Goal: Task Accomplishment & Management: Manage account settings

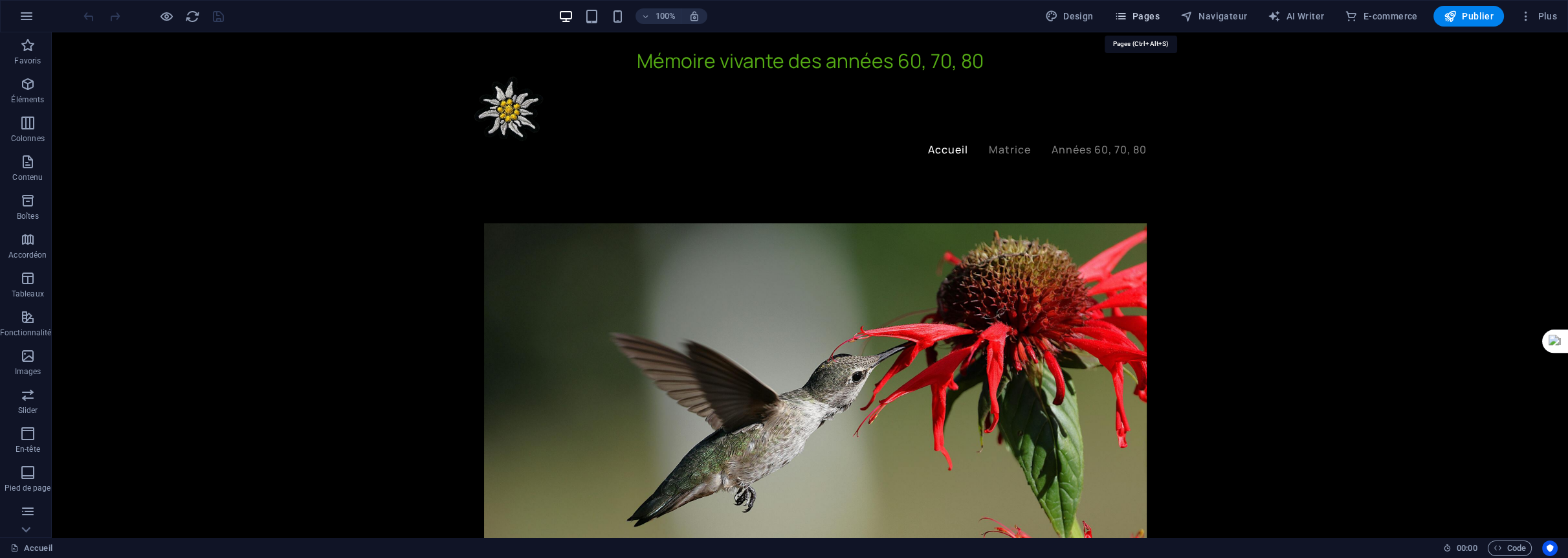
click at [1148, 16] on span "Pages" at bounding box center [1137, 16] width 45 height 13
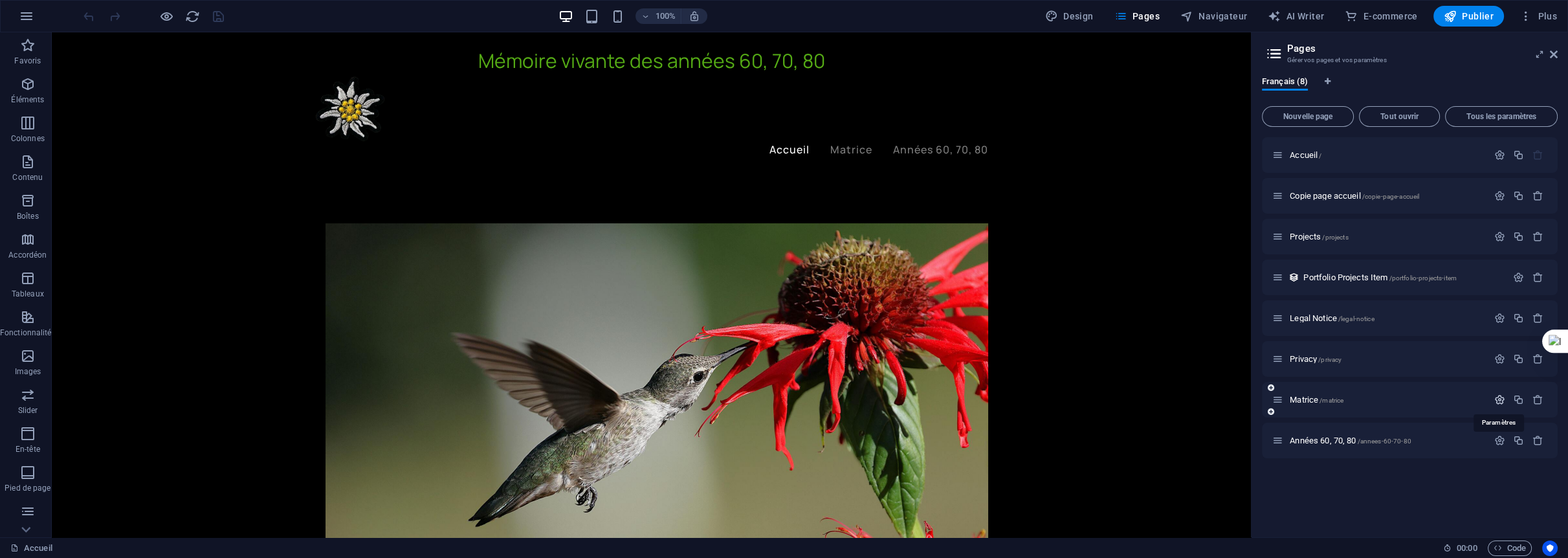
click at [1501, 398] on icon "button" at bounding box center [1500, 400] width 11 height 11
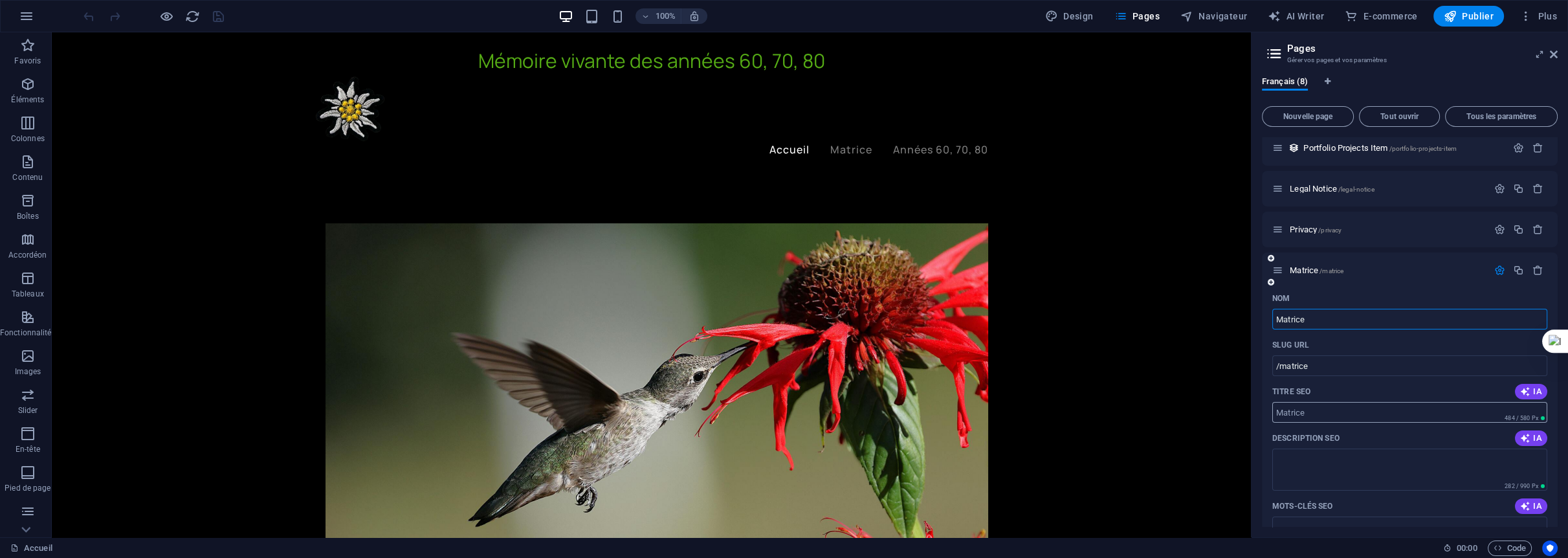
scroll to position [259, 0]
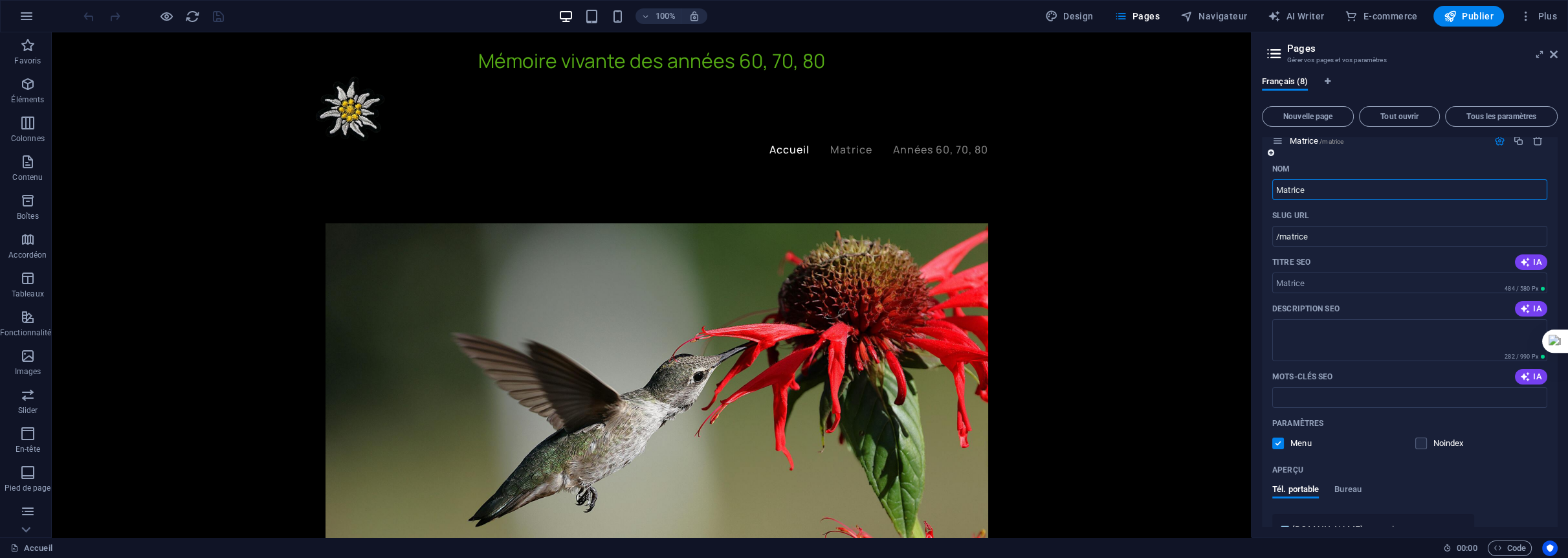
click at [1278, 447] on label at bounding box center [1278, 443] width 11 height 11
click at [0, 0] on input "checkbox" at bounding box center [0, 0] width 0 height 0
click at [218, 12] on icon "save" at bounding box center [218, 16] width 15 height 15
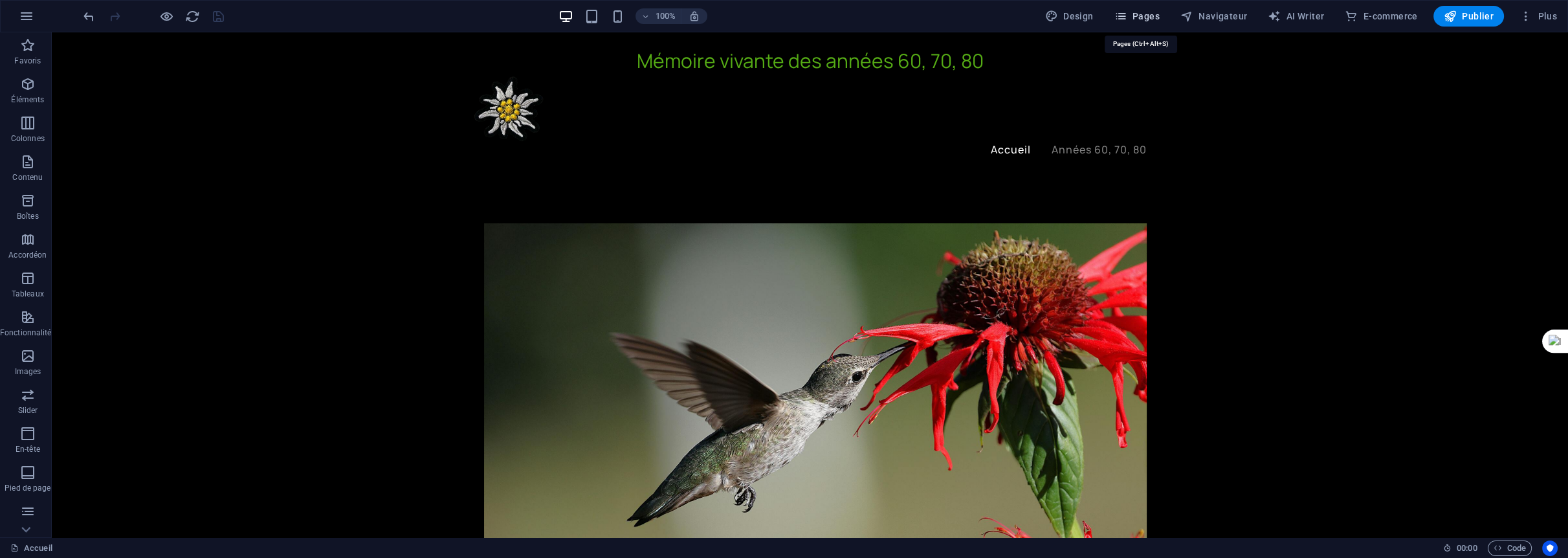
click at [1153, 16] on span "Pages" at bounding box center [1137, 16] width 45 height 13
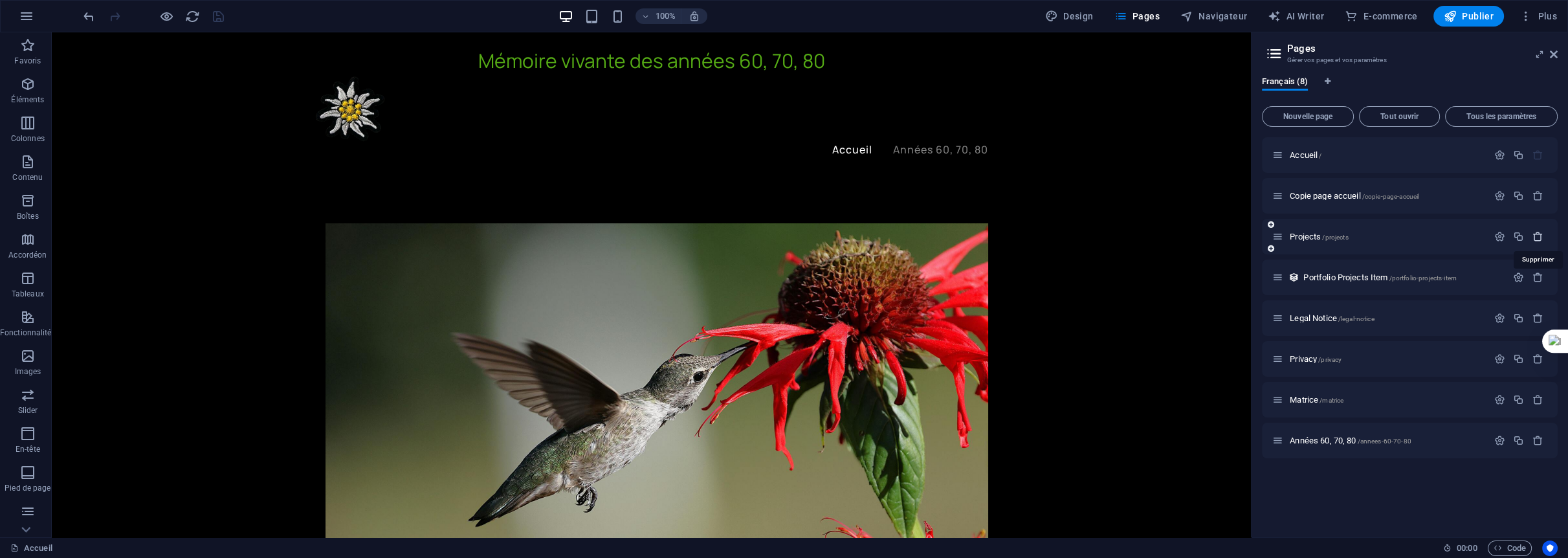
click at [1538, 234] on icon "button" at bounding box center [1538, 236] width 11 height 11
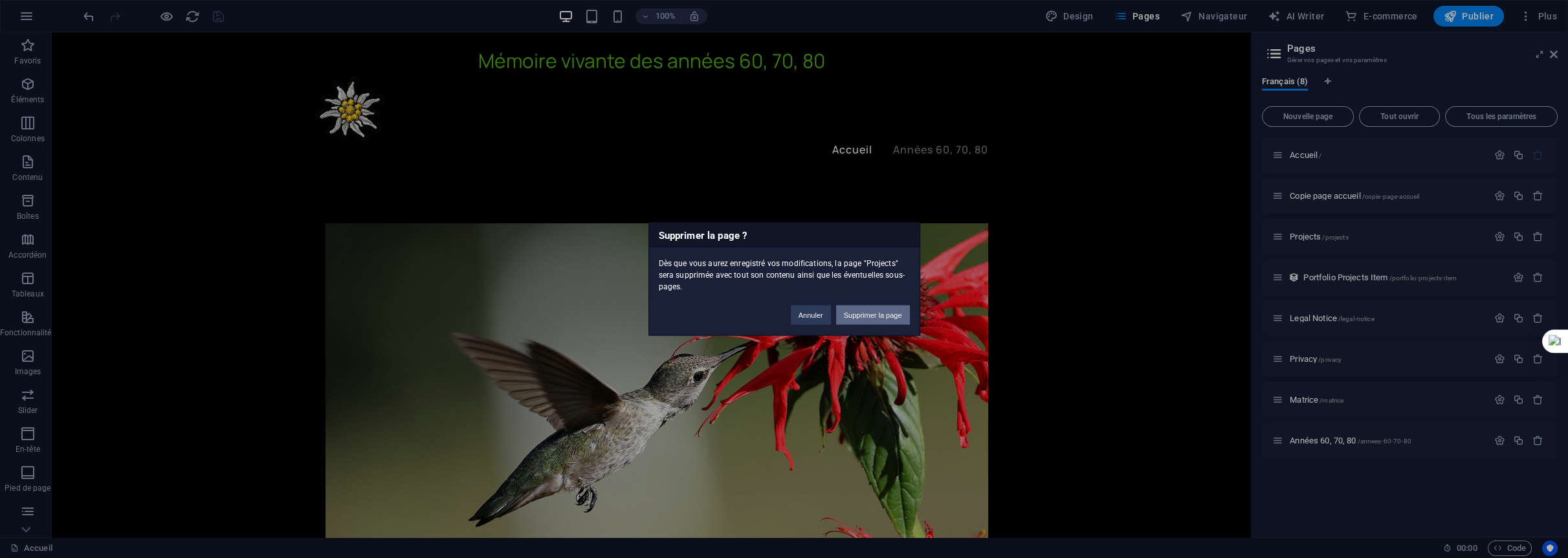
click at [895, 313] on button "Supprimer la page" at bounding box center [872, 315] width 73 height 19
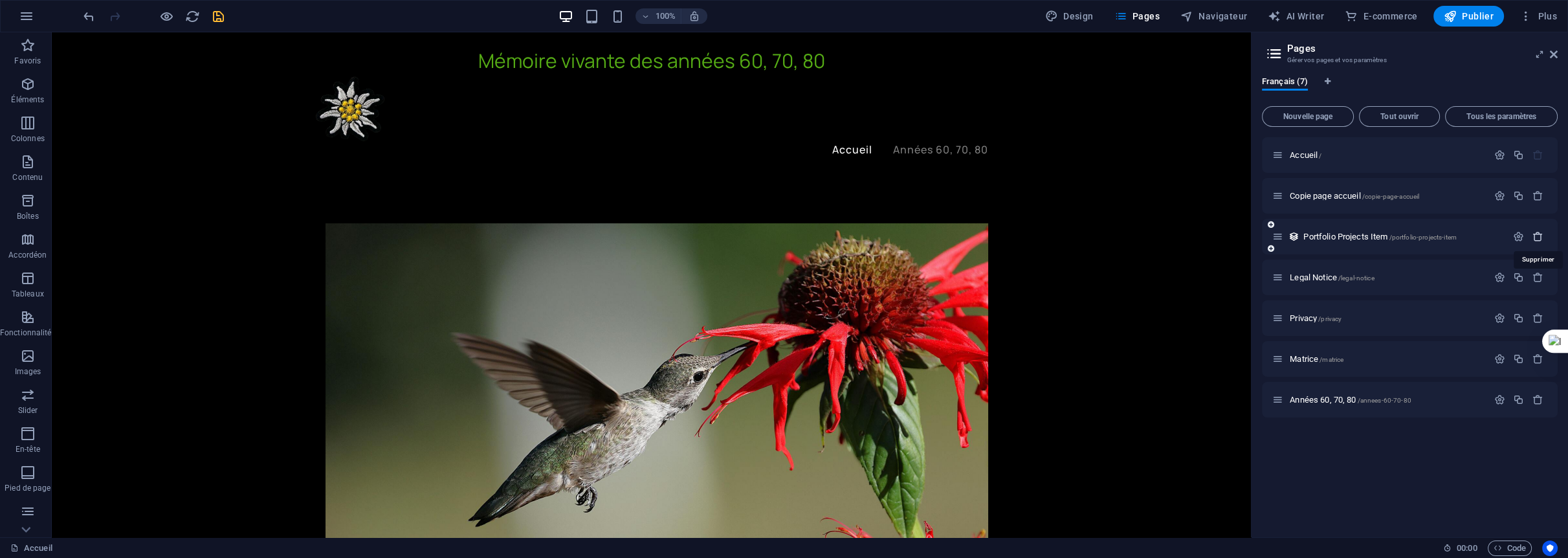
click at [1539, 235] on icon "button" at bounding box center [1538, 236] width 11 height 11
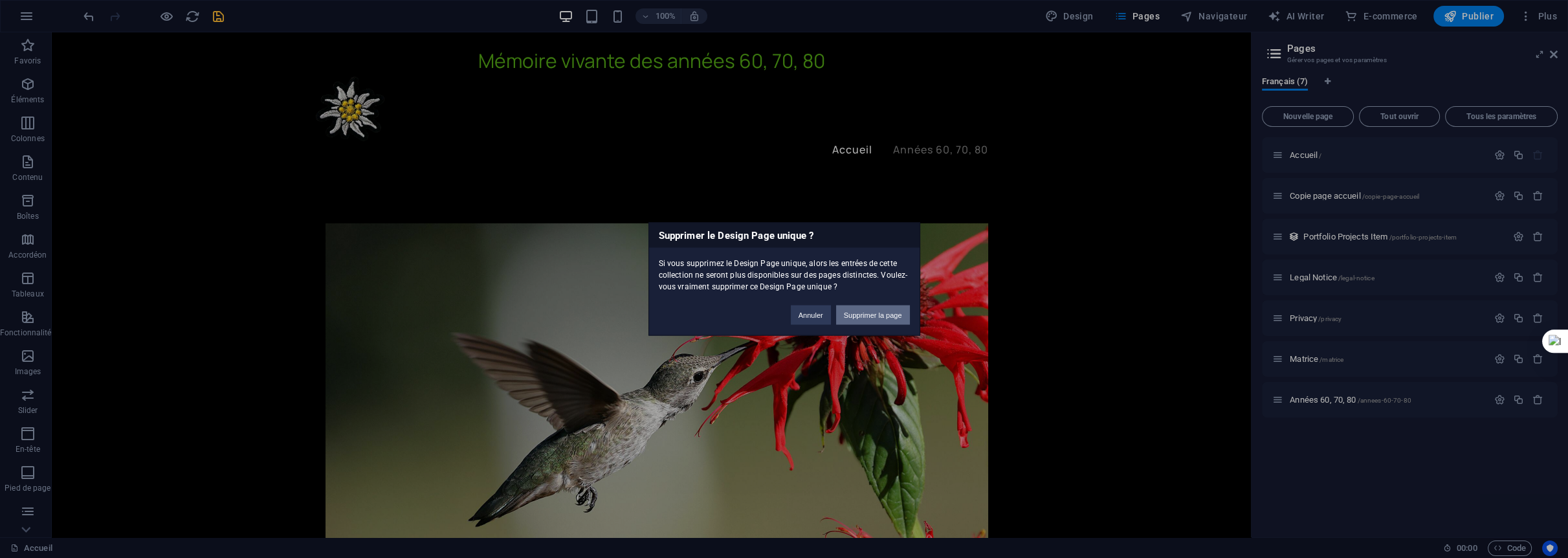
drag, startPoint x: 882, startPoint y: 317, endPoint x: 835, endPoint y: 287, distance: 55.8
click at [882, 317] on button "Supprimer la page" at bounding box center [872, 315] width 73 height 19
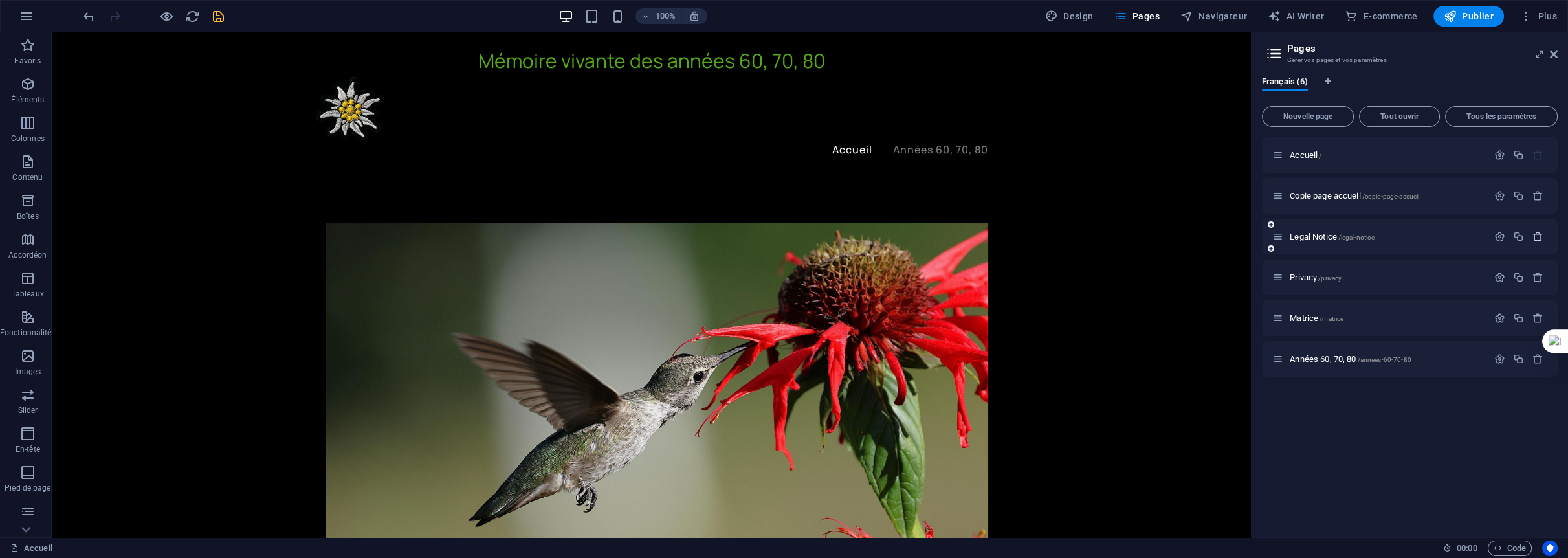
click at [1539, 234] on icon "button" at bounding box center [1538, 236] width 11 height 11
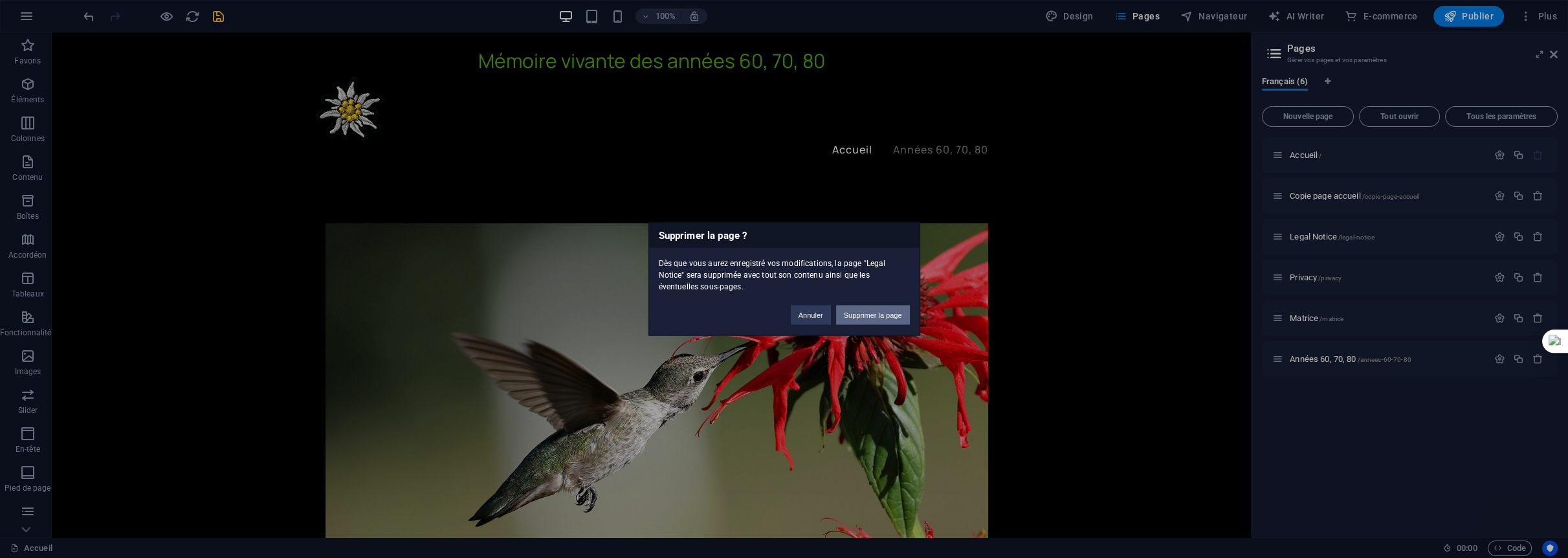
click at [886, 316] on button "Supprimer la page" at bounding box center [872, 315] width 73 height 19
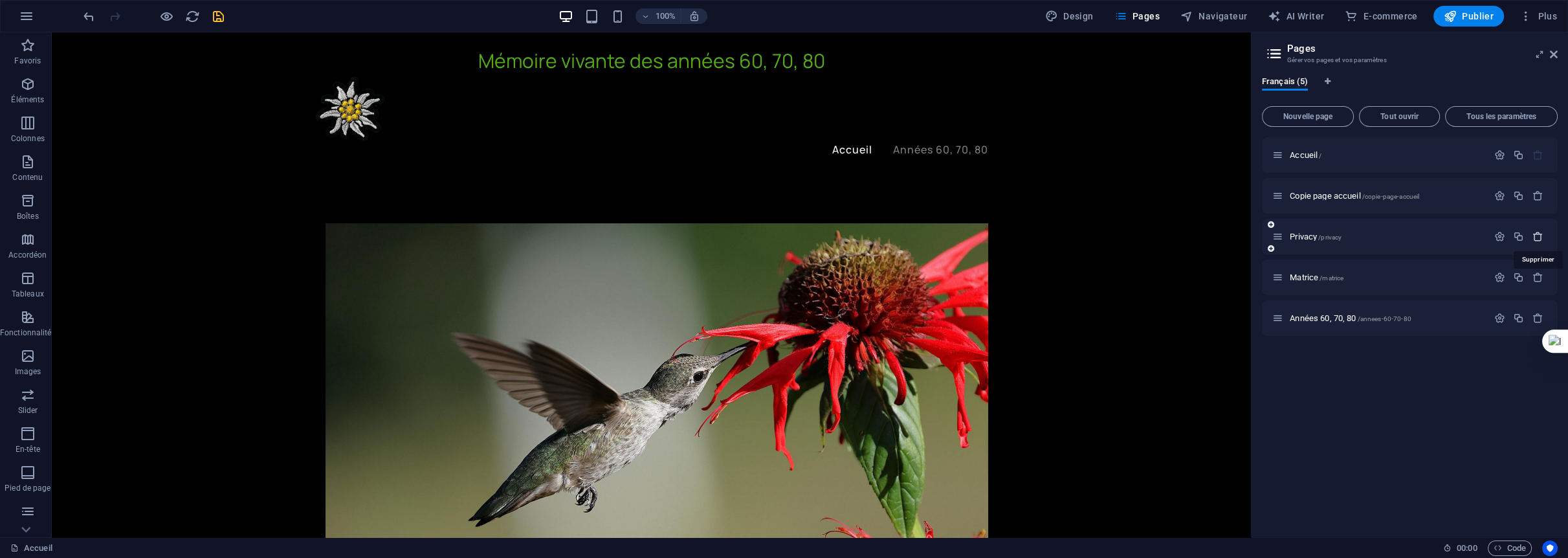
click at [1535, 236] on icon "button" at bounding box center [1538, 236] width 11 height 11
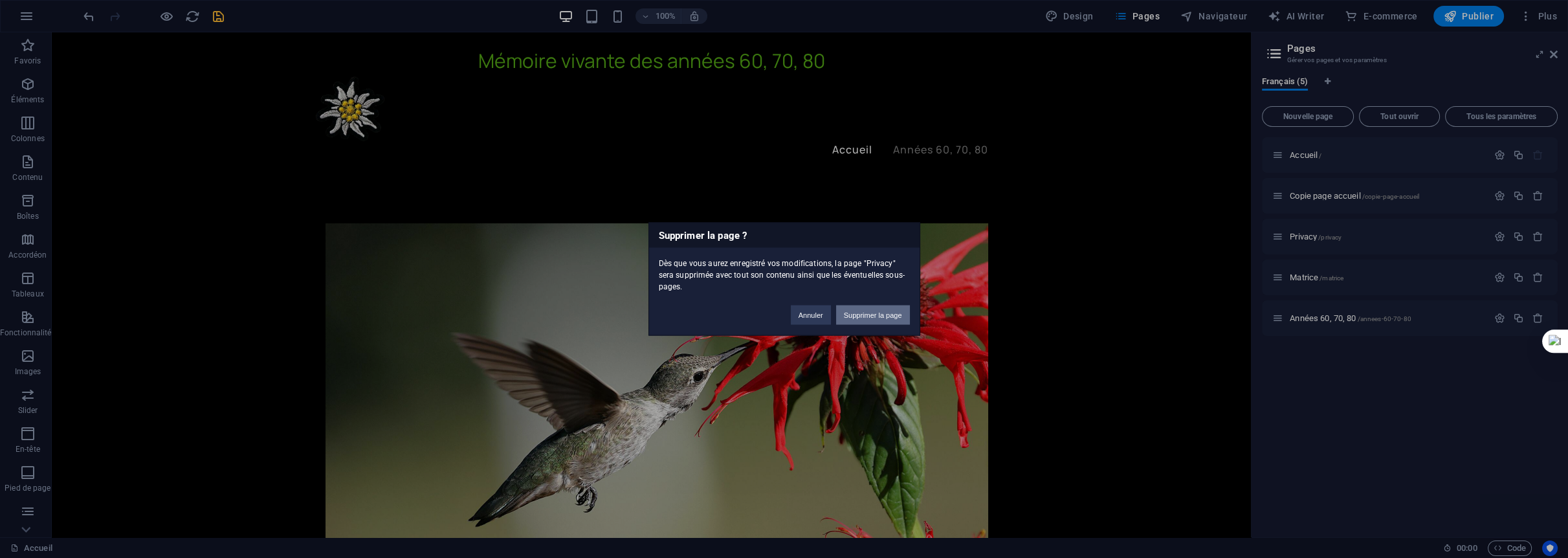
click at [864, 311] on button "Supprimer la page" at bounding box center [872, 315] width 73 height 19
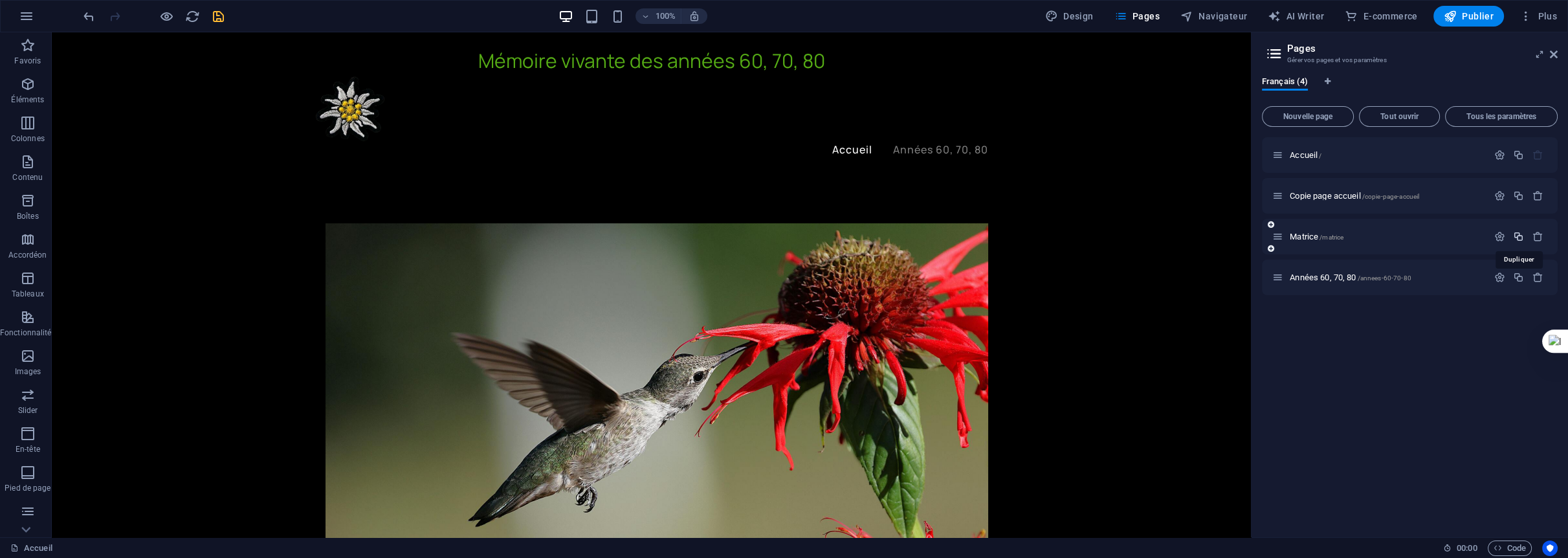
click at [1520, 238] on icon "button" at bounding box center [1518, 236] width 11 height 11
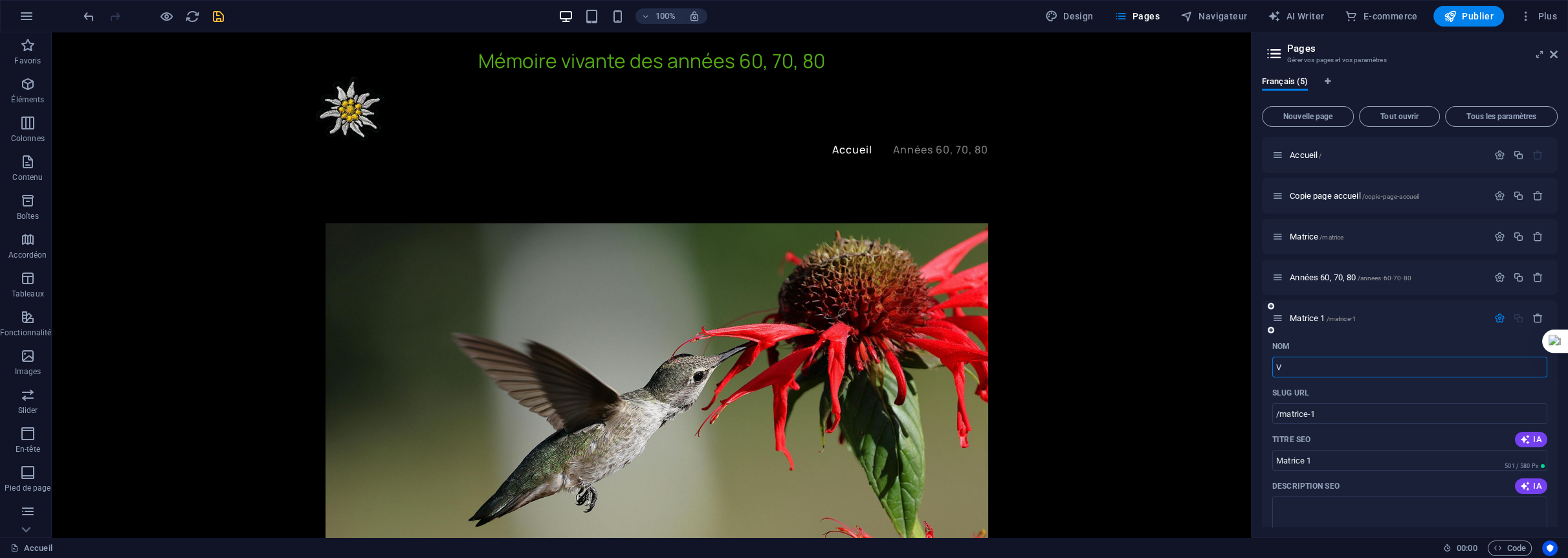
type input "Vi"
type input "/v"
type input "V"
type input "Vinta"
type input "/vinta"
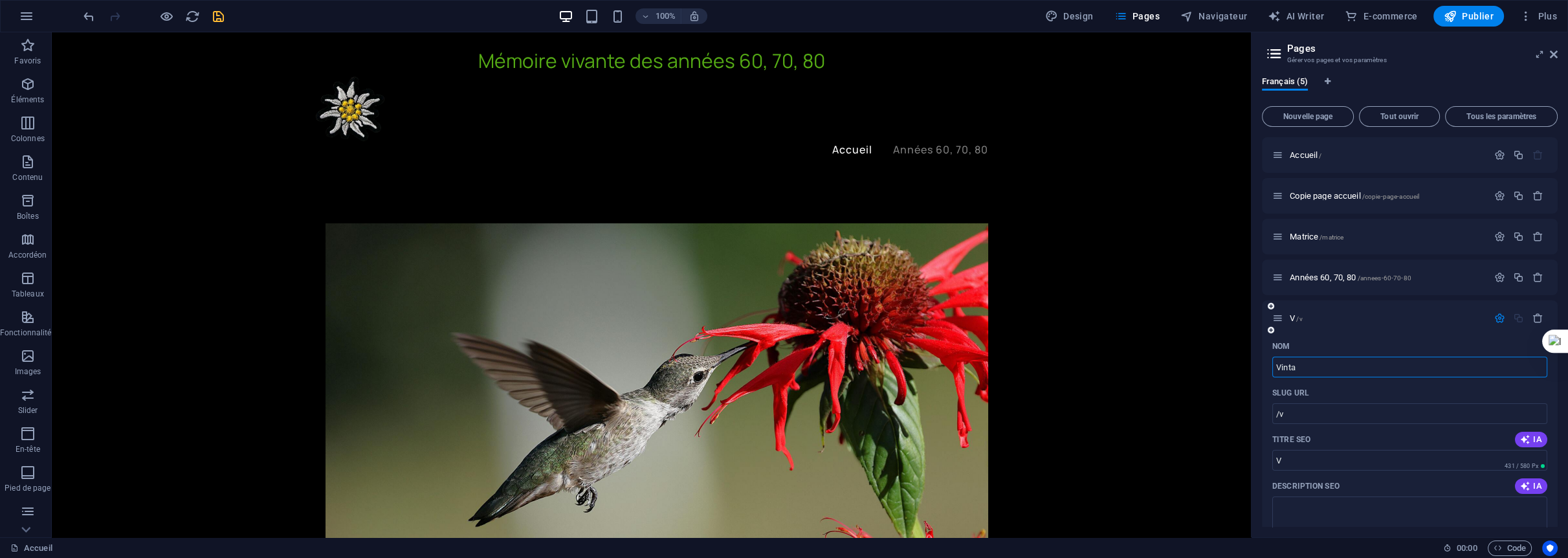
type input "Vinta"
type input "Vintage"
type input "/vintage"
type input "Vintage"
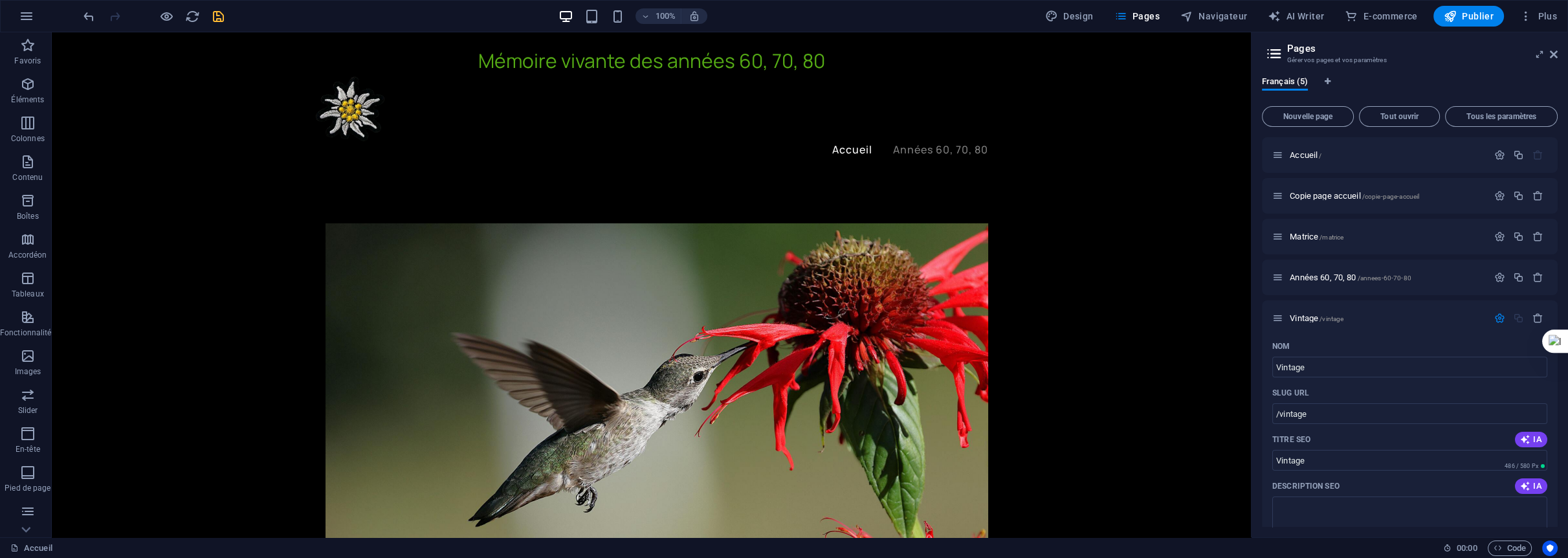
click at [1257, 440] on div "Français (5) Nouvelle page Tout ouvrir Tous les paramètres Accueil / Copie page…" at bounding box center [1410, 301] width 316 height 471
click at [215, 14] on icon "save" at bounding box center [218, 16] width 15 height 15
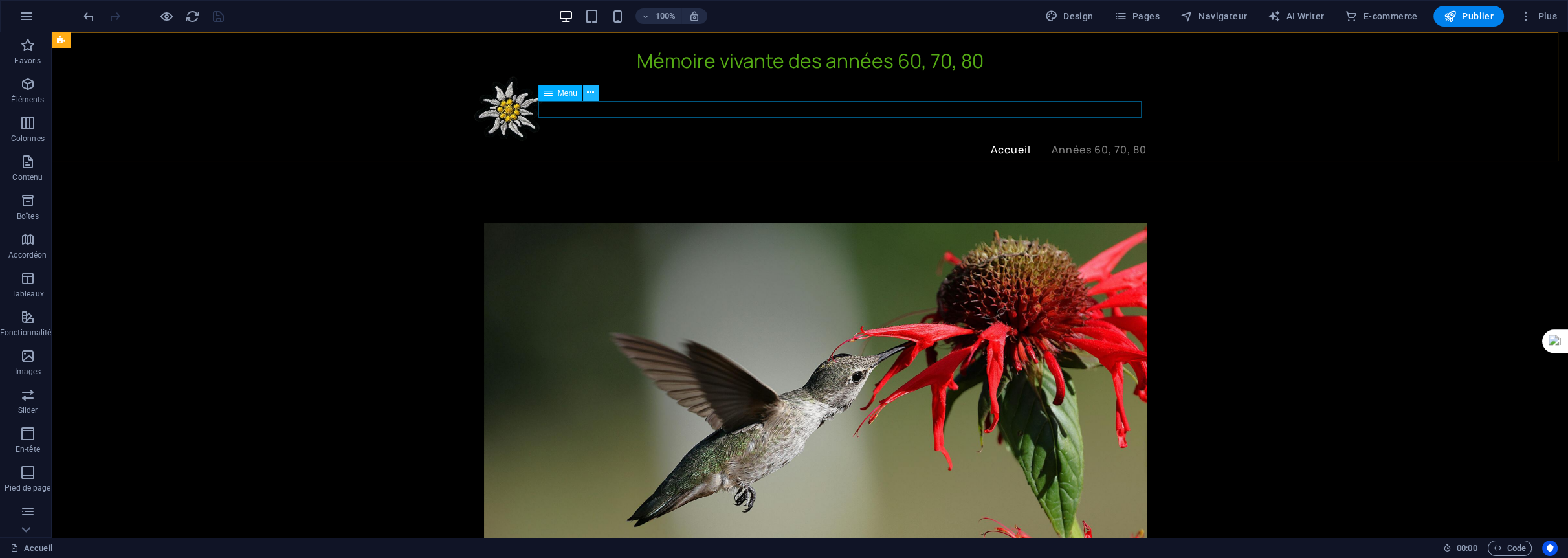
click at [588, 94] on icon at bounding box center [590, 93] width 7 height 14
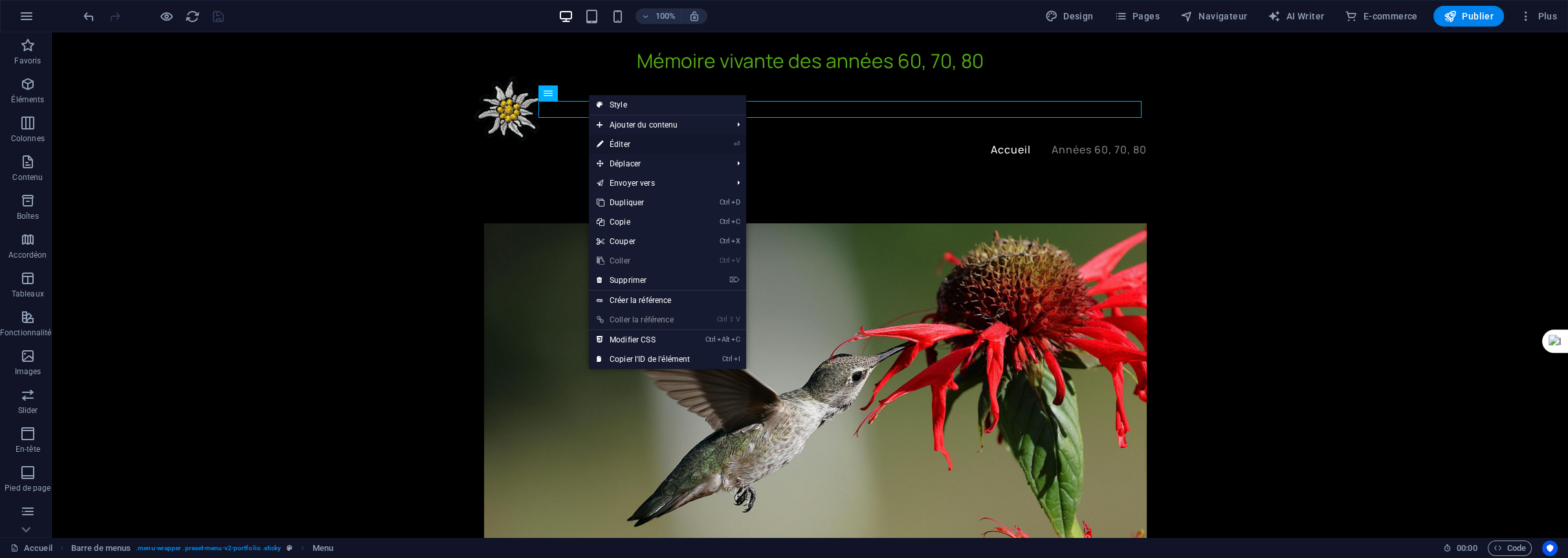
click at [625, 141] on link "⏎ Éditer" at bounding box center [643, 144] width 109 height 19
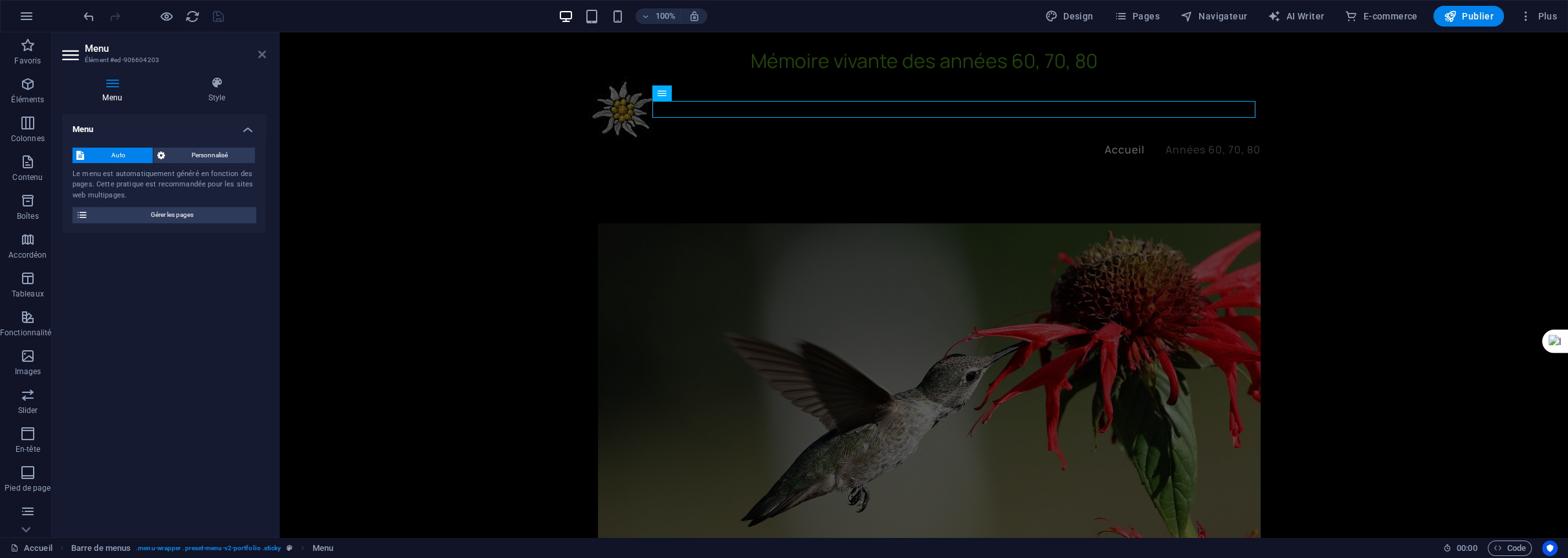
click at [258, 50] on icon at bounding box center [262, 55] width 8 height 10
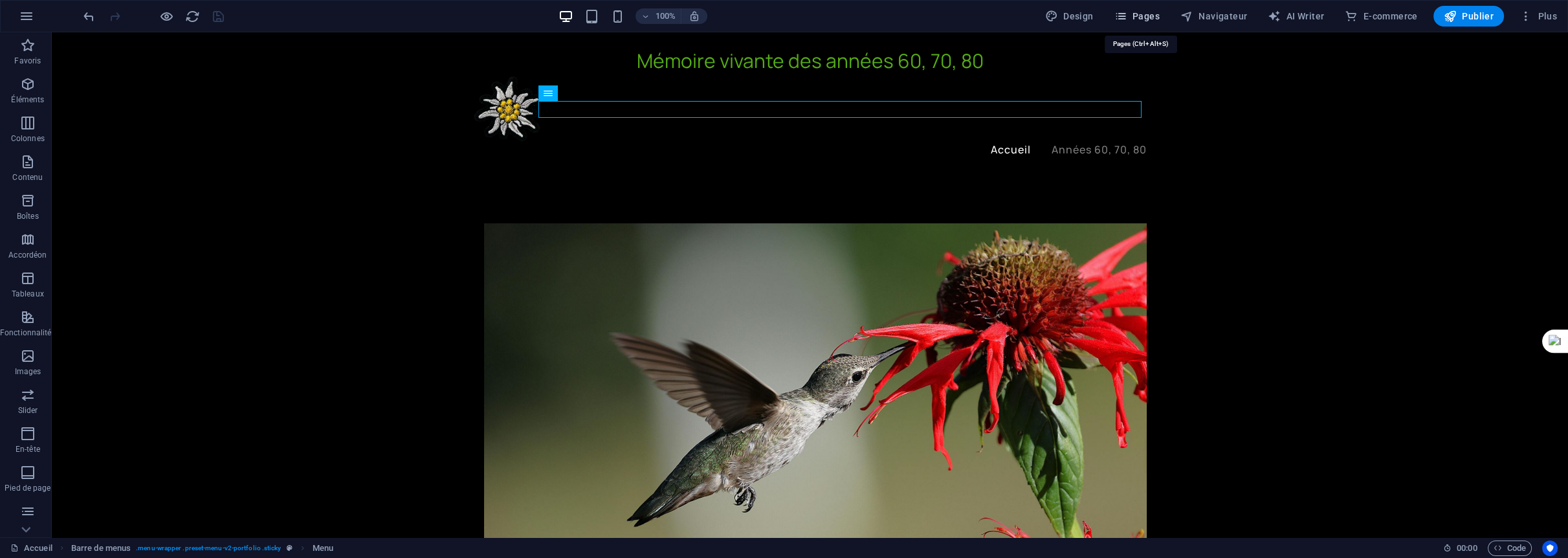
click at [1157, 11] on span "Pages" at bounding box center [1137, 16] width 45 height 13
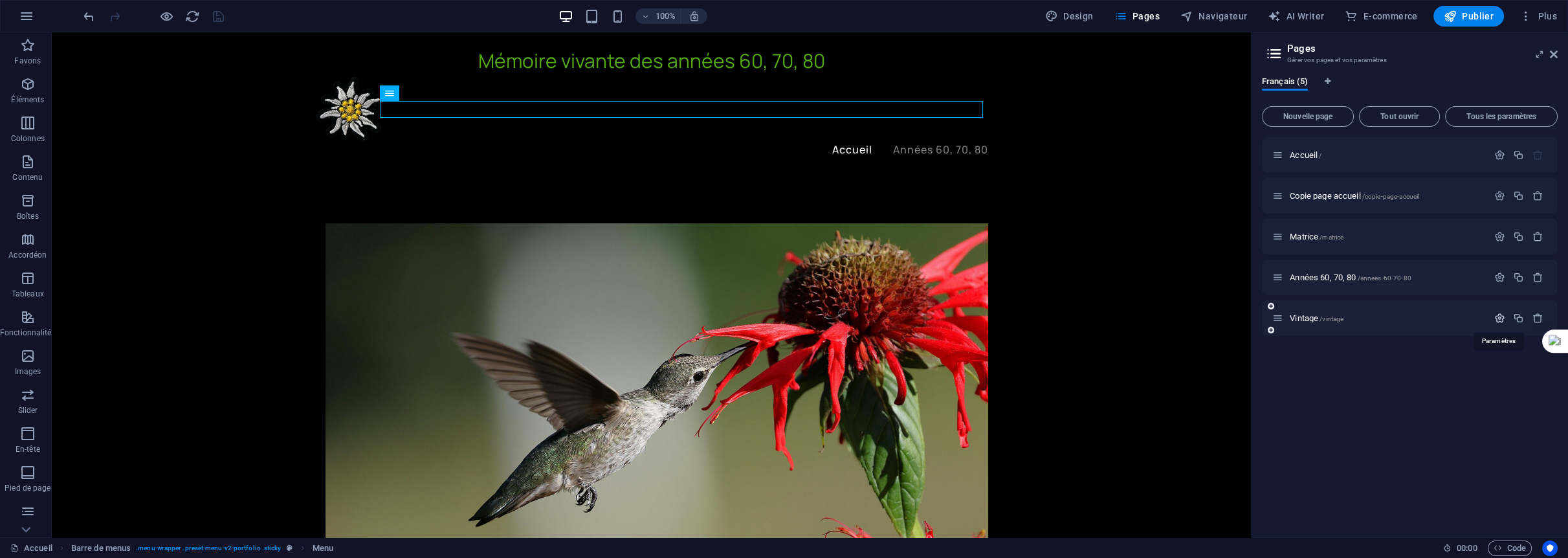
click at [1501, 317] on icon "button" at bounding box center [1500, 318] width 11 height 11
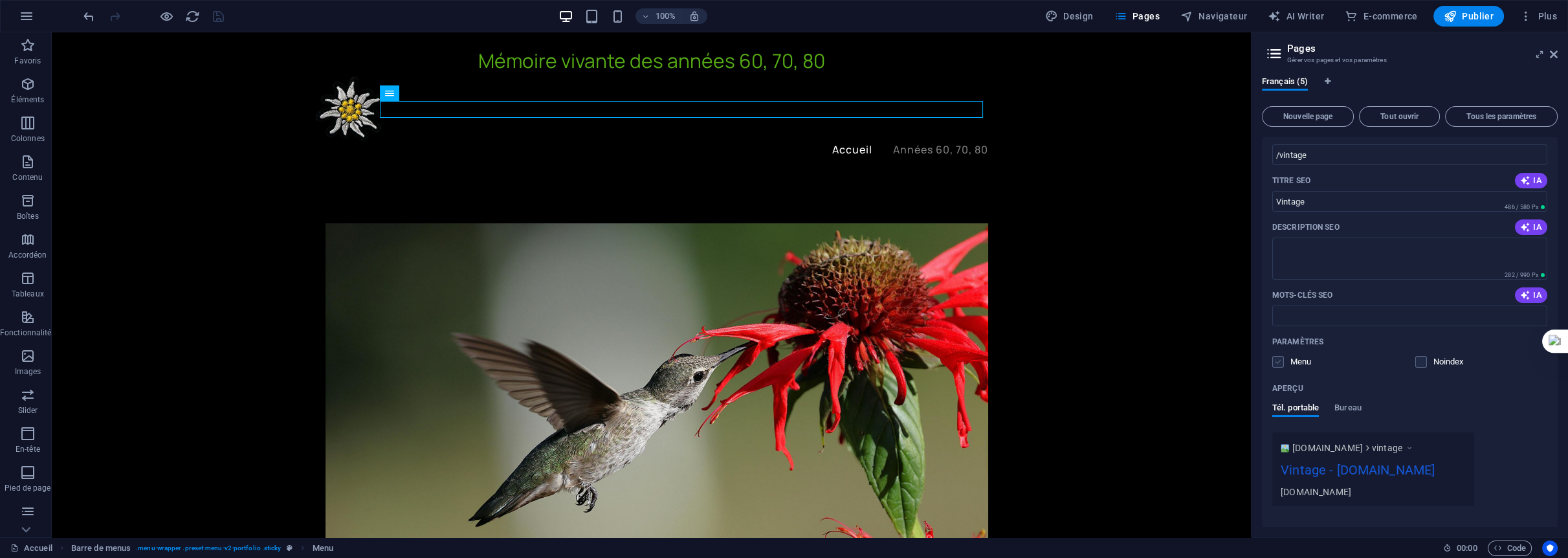
click at [1279, 362] on label at bounding box center [1278, 362] width 11 height 11
click at [0, 0] on input "checkbox" at bounding box center [0, 0] width 0 height 0
click at [216, 12] on icon "save" at bounding box center [218, 16] width 15 height 15
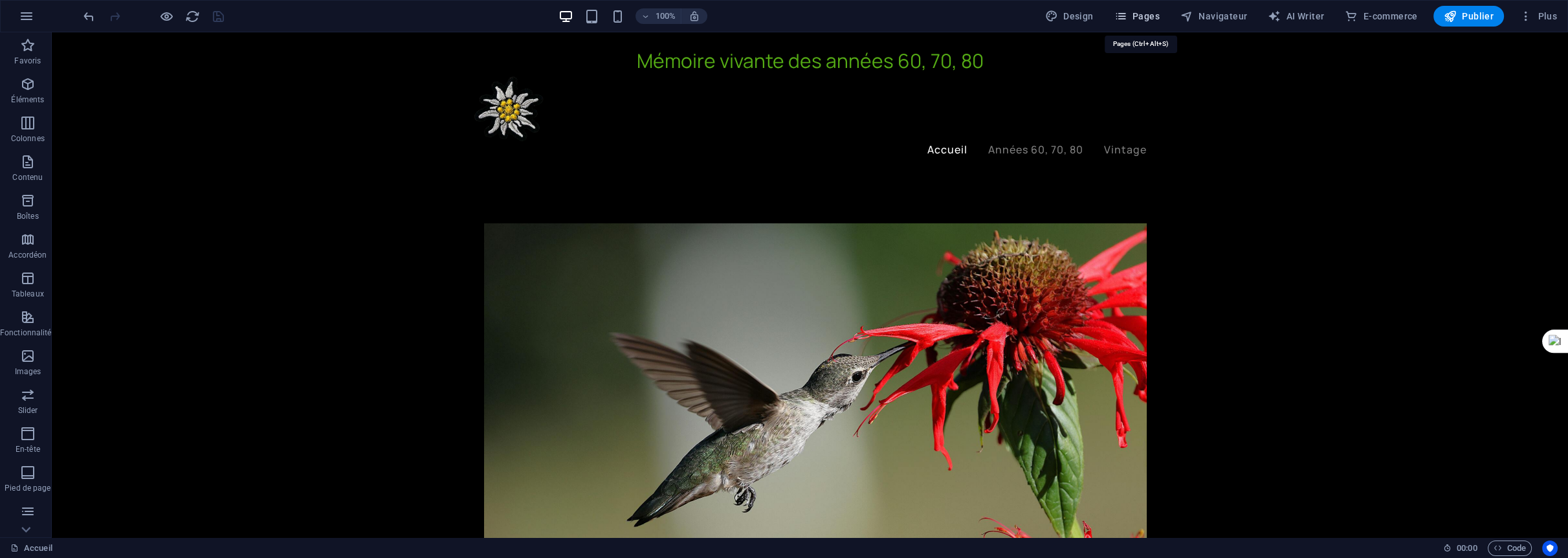
click at [1148, 11] on span "Pages" at bounding box center [1137, 16] width 45 height 13
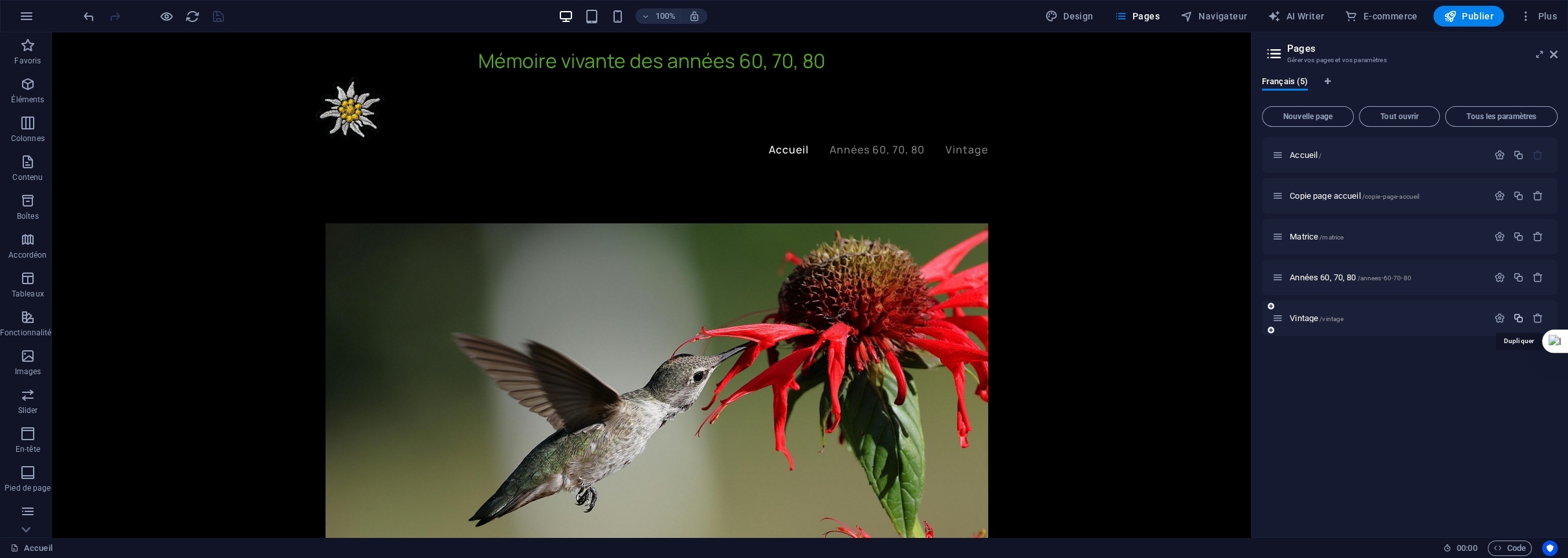
click at [1519, 316] on icon "button" at bounding box center [1518, 318] width 11 height 11
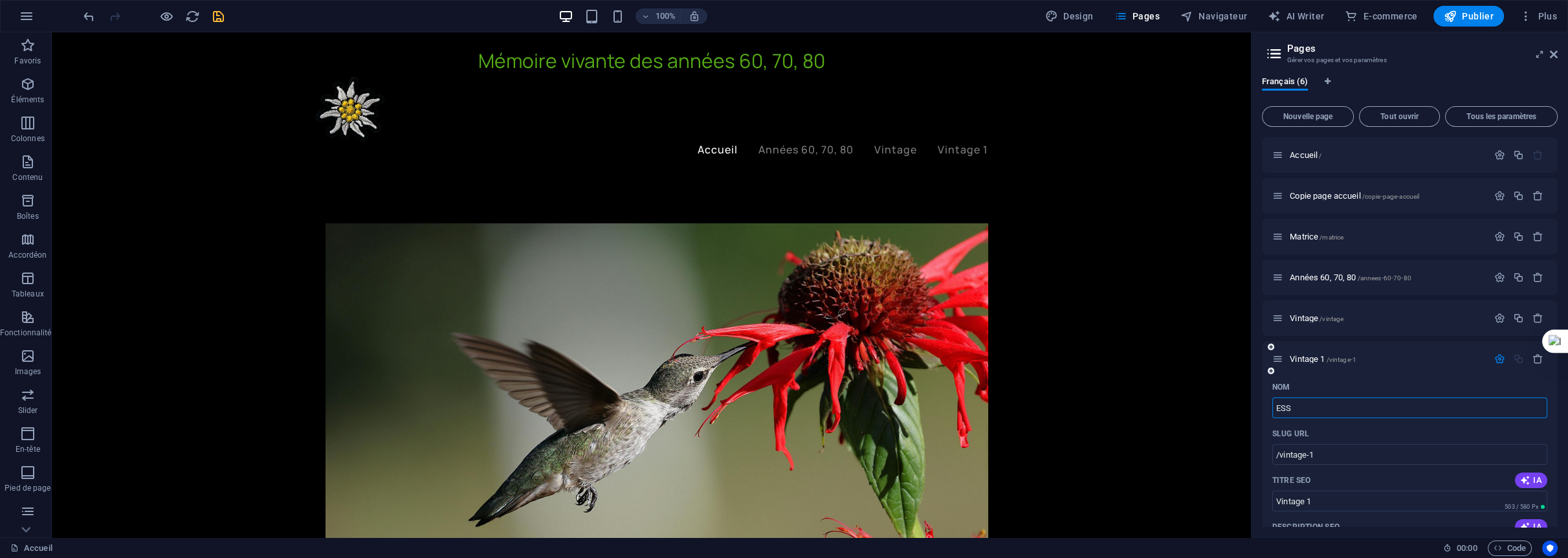
type input "ESS"
type input "/ess"
type input "ESS"
click at [215, 14] on icon "save" at bounding box center [218, 16] width 15 height 15
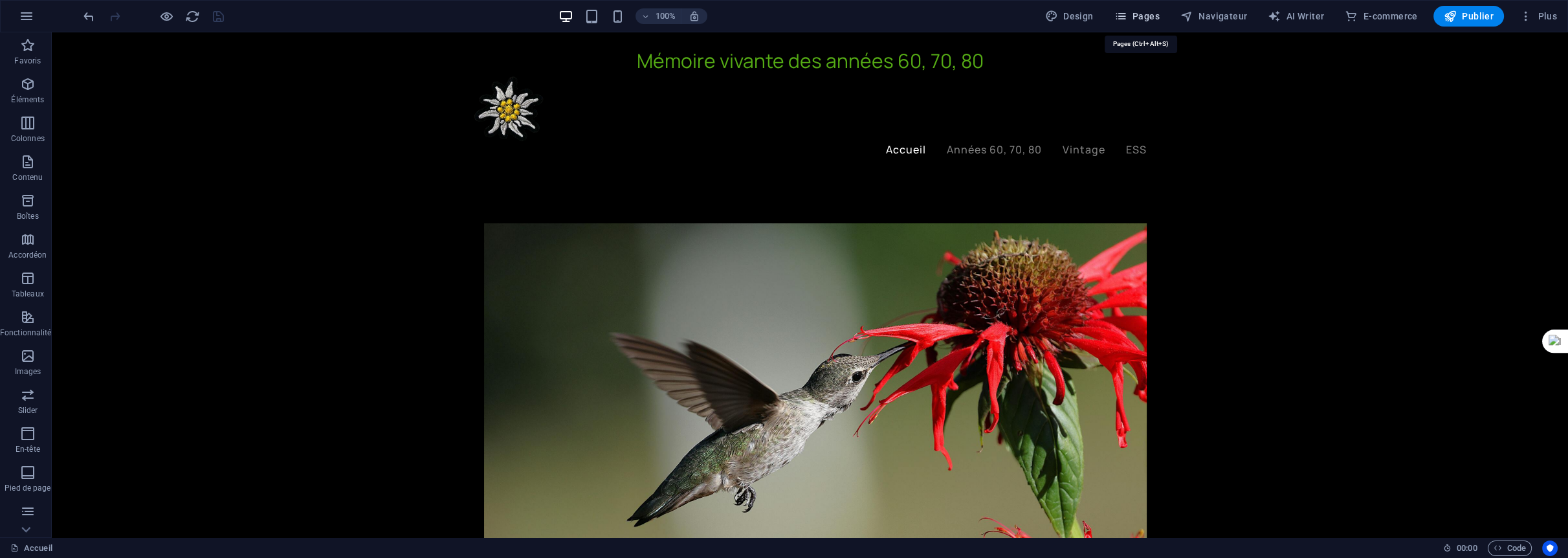
click at [1148, 16] on span "Pages" at bounding box center [1137, 16] width 45 height 13
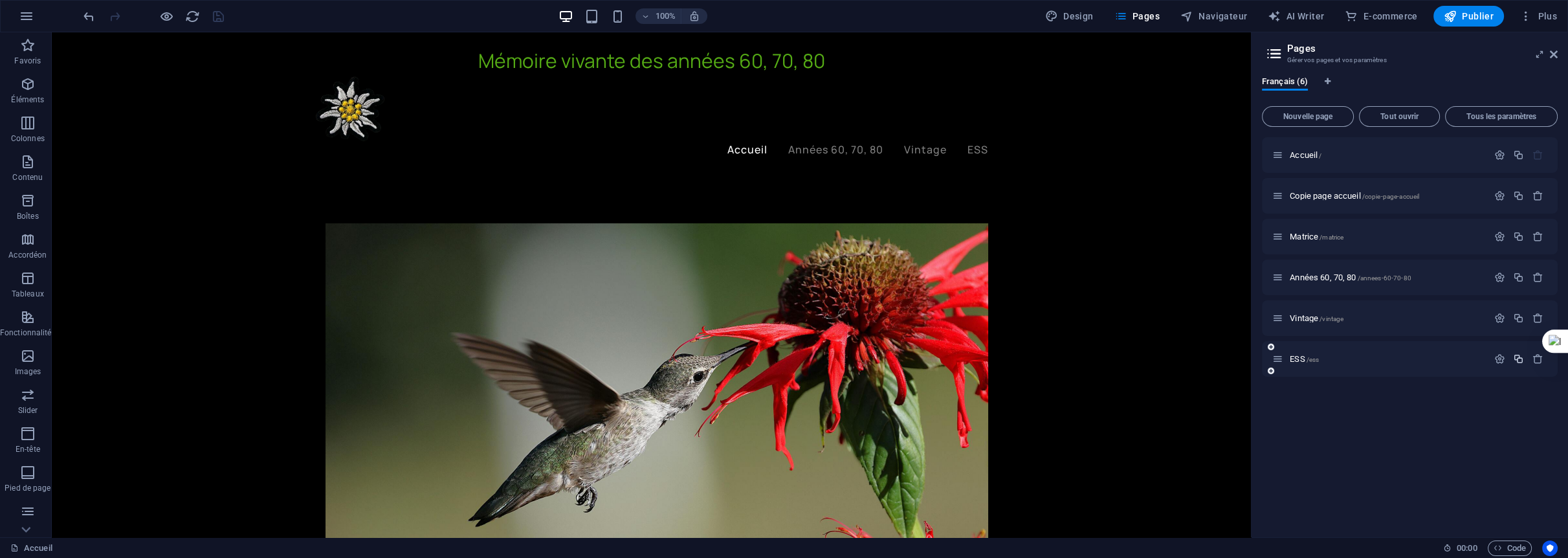
click at [1522, 357] on icon "button" at bounding box center [1518, 359] width 11 height 11
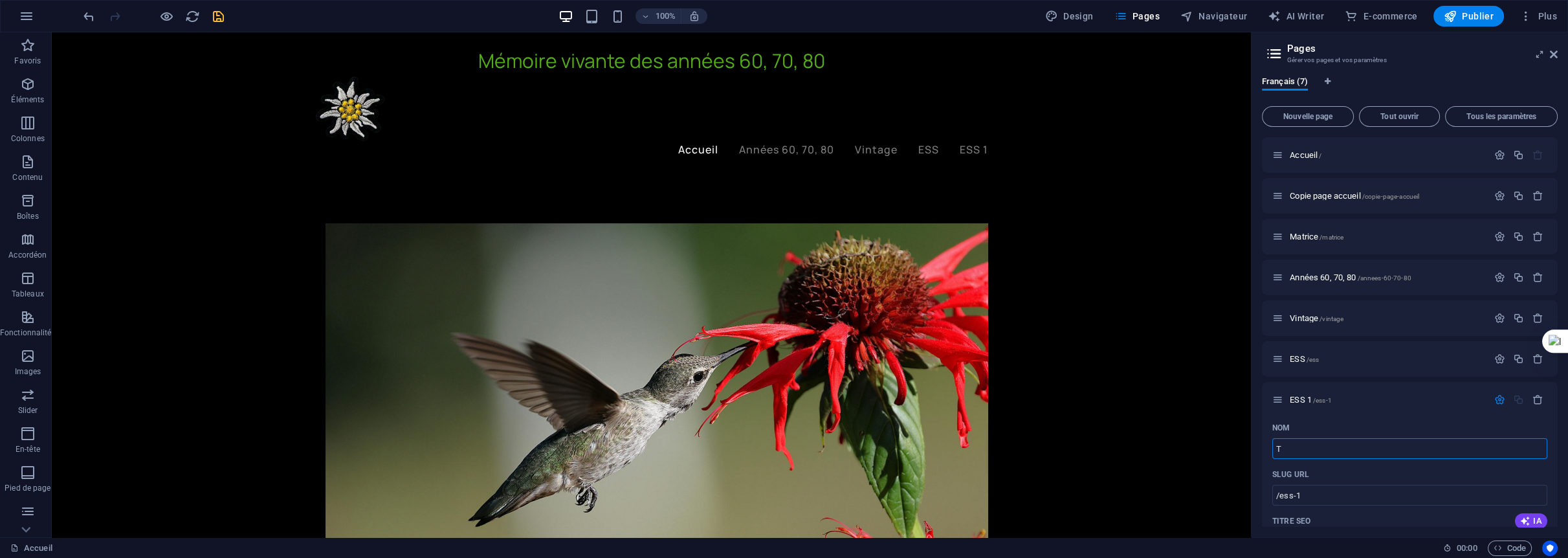
type input "To"
type input "/t"
type input "T"
type input "Touri"
type input "/tour"
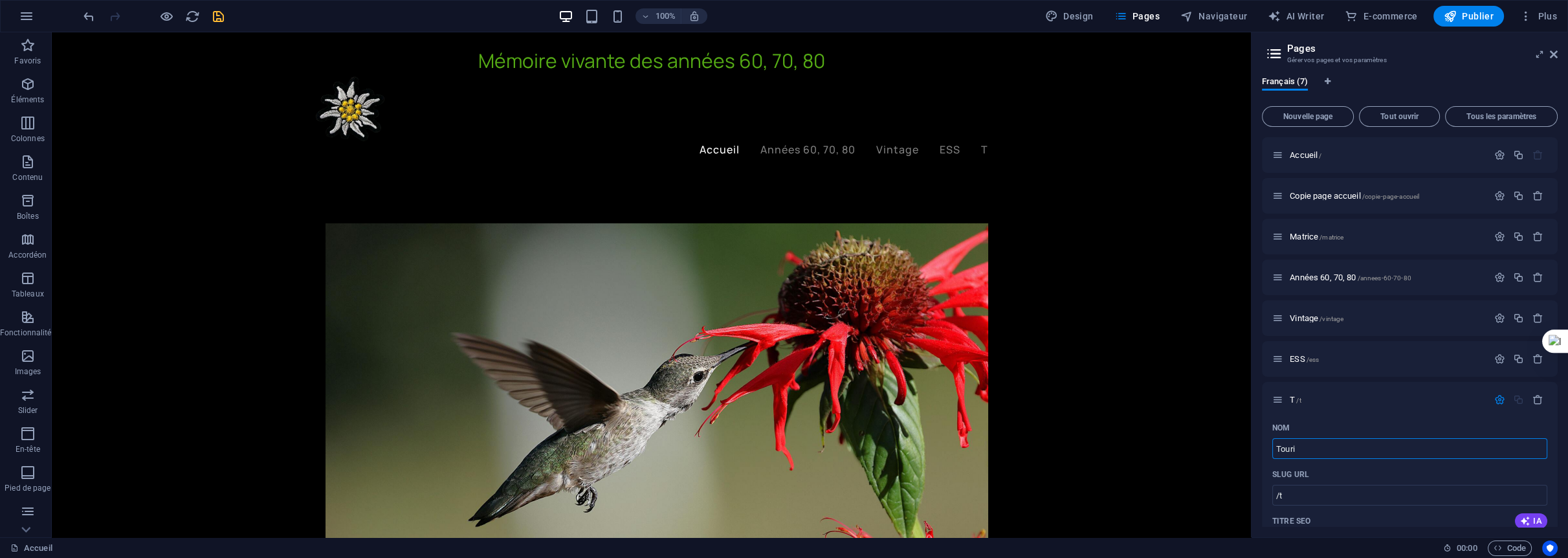
type input "Tour"
type input "Tourism"
type input "/touris"
type input "[PERSON_NAME]"
type input "Tourism"
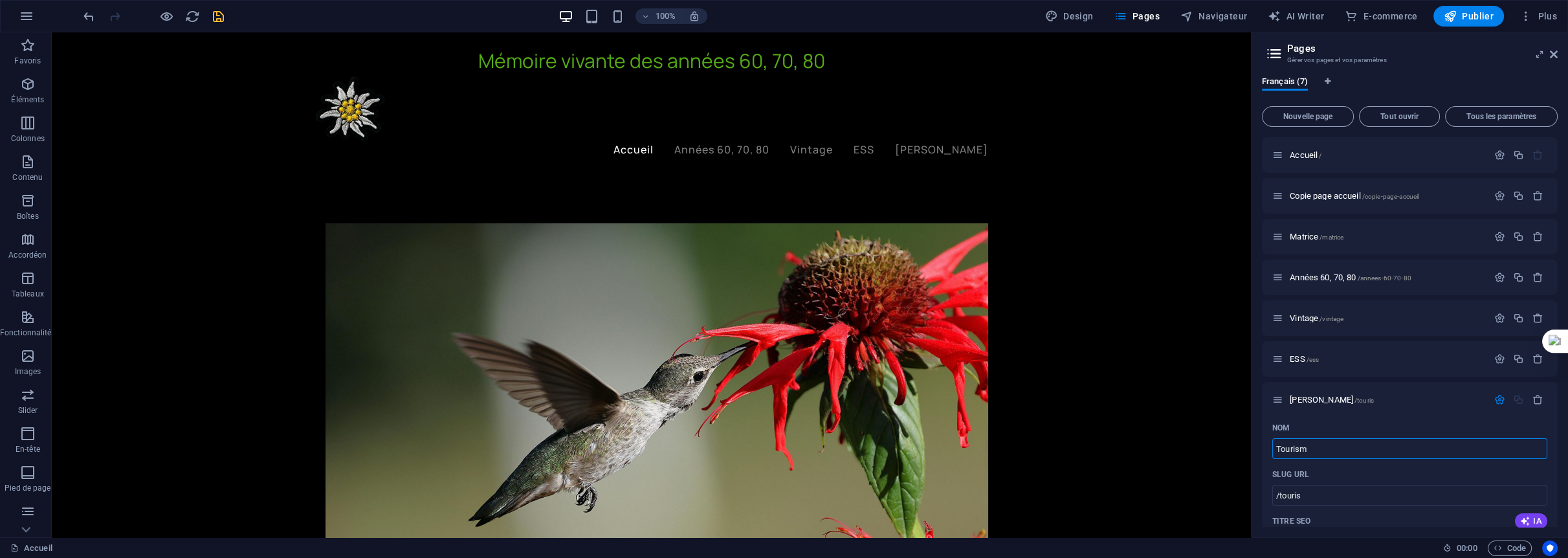
type input "/tourism"
type input "Tourism"
type input "Tourisme"
type input "/tourisme"
type input "Tourisme"
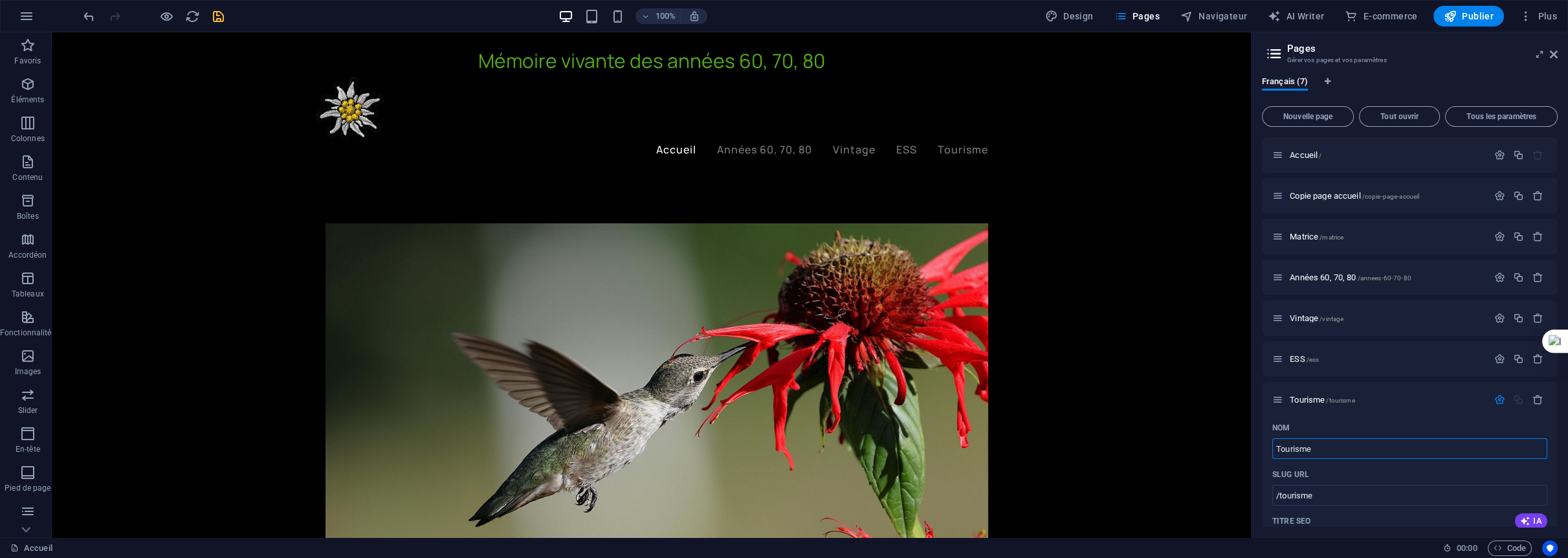
type input "Tourisme"
click at [1256, 427] on div "Français (7) Nouvelle page Tout ouvrir Tous les paramètres Accueil / Copie page…" at bounding box center [1410, 301] width 316 height 471
click at [219, 18] on icon "save" at bounding box center [218, 16] width 15 height 15
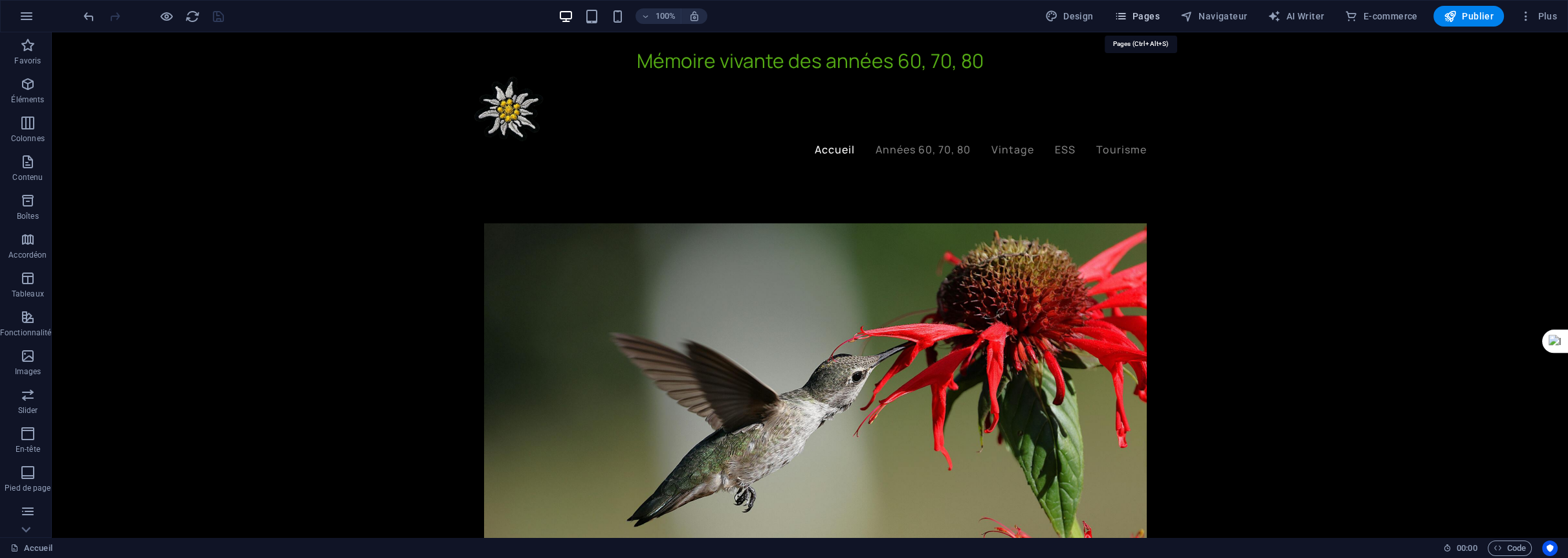
click at [1151, 17] on span "Pages" at bounding box center [1137, 16] width 45 height 13
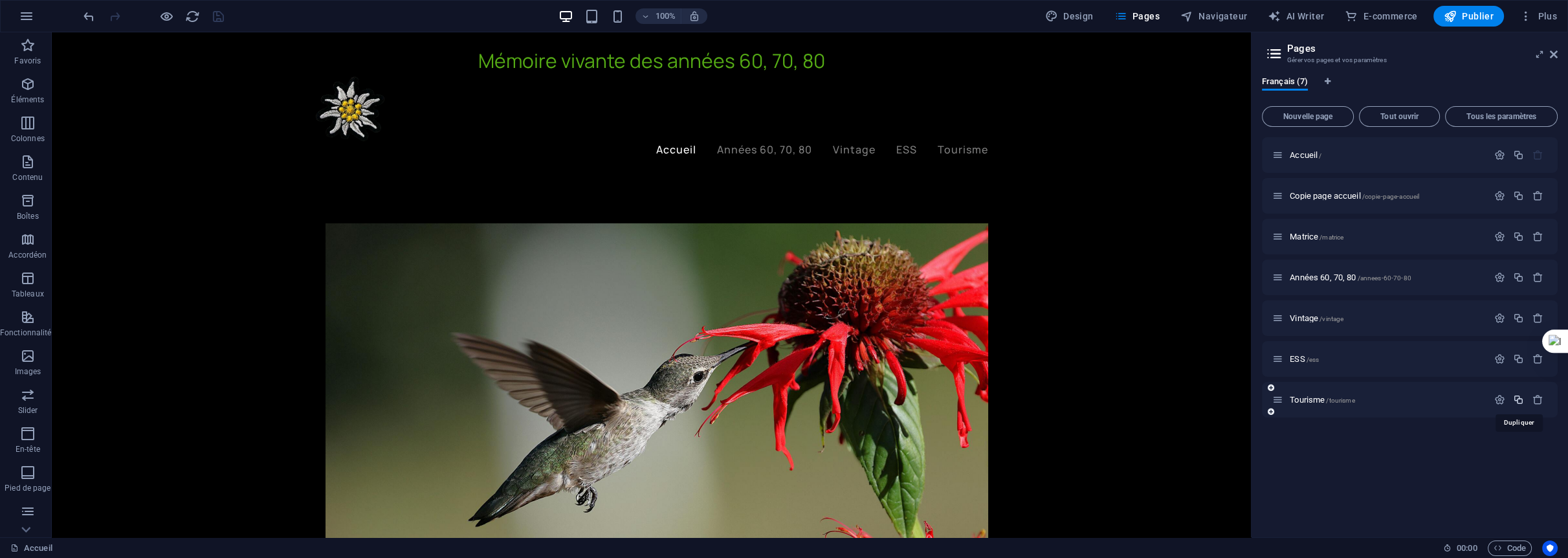
click at [1520, 401] on icon "button" at bounding box center [1518, 400] width 11 height 11
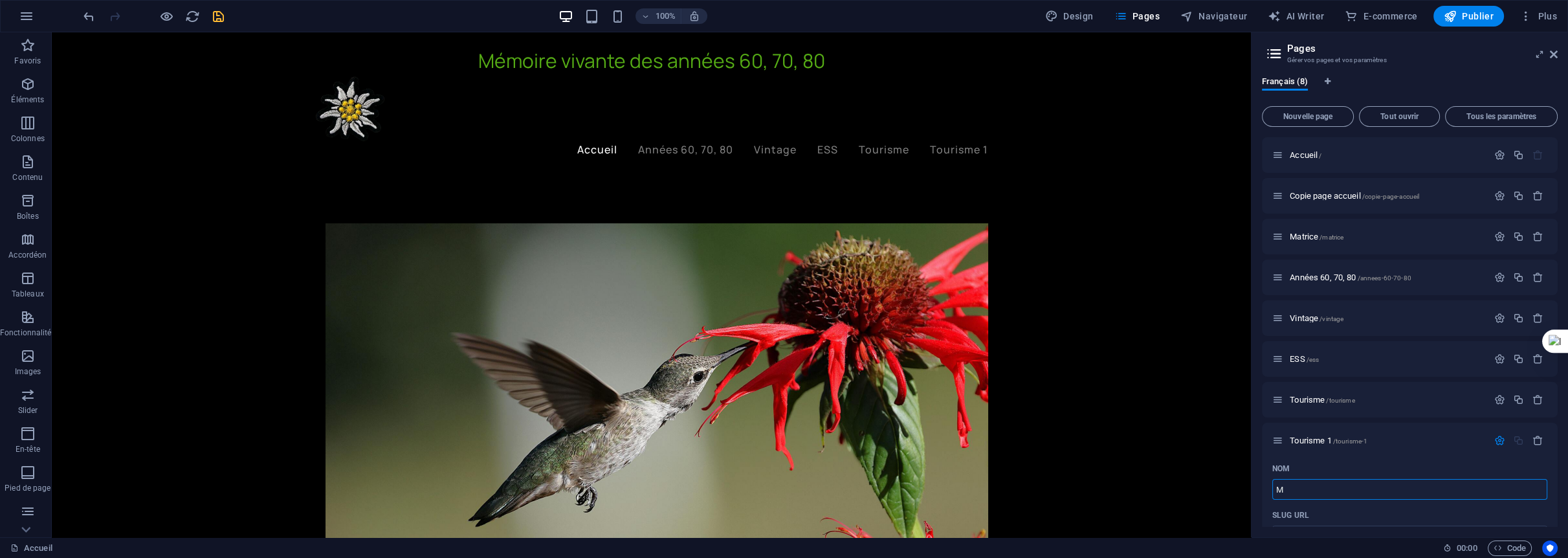
type input "Mé"
type input "/m"
type input "M"
type input "Médias"
type input "/medias"
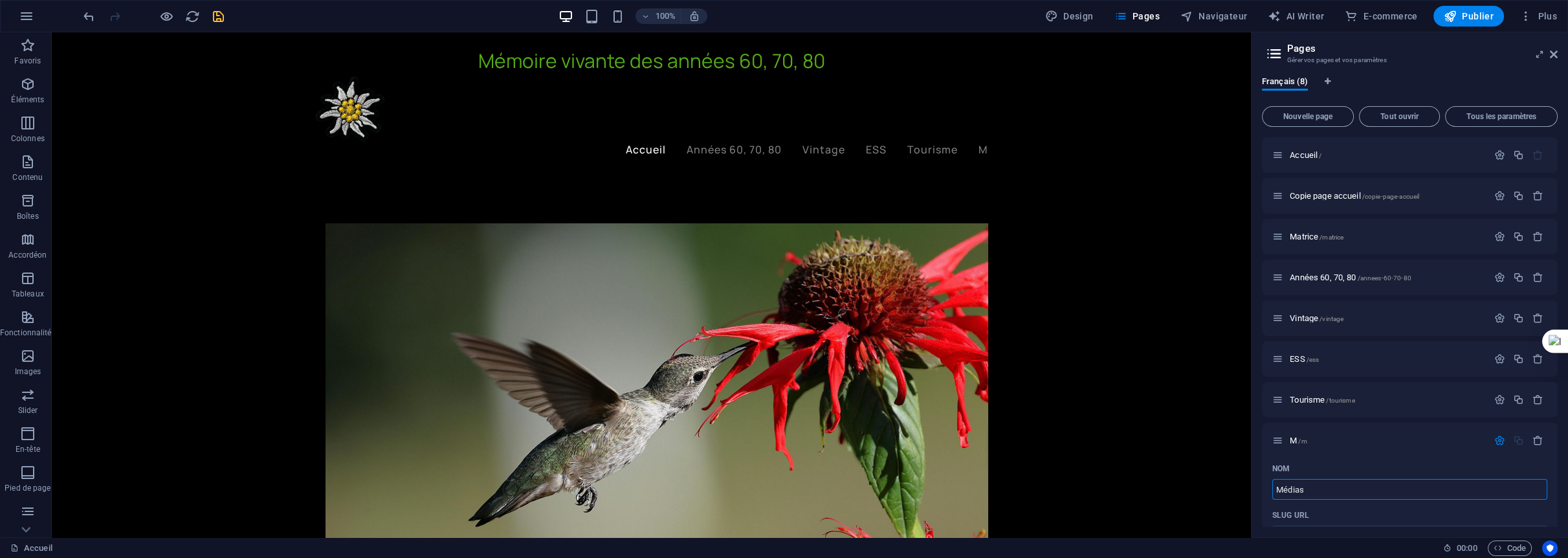
type input "Médias"
click at [1260, 467] on div "Français (8) Nouvelle page Tout ouvrir Tous les paramètres Accueil / Copie page…" at bounding box center [1410, 301] width 316 height 471
click at [219, 13] on icon "save" at bounding box center [218, 16] width 15 height 15
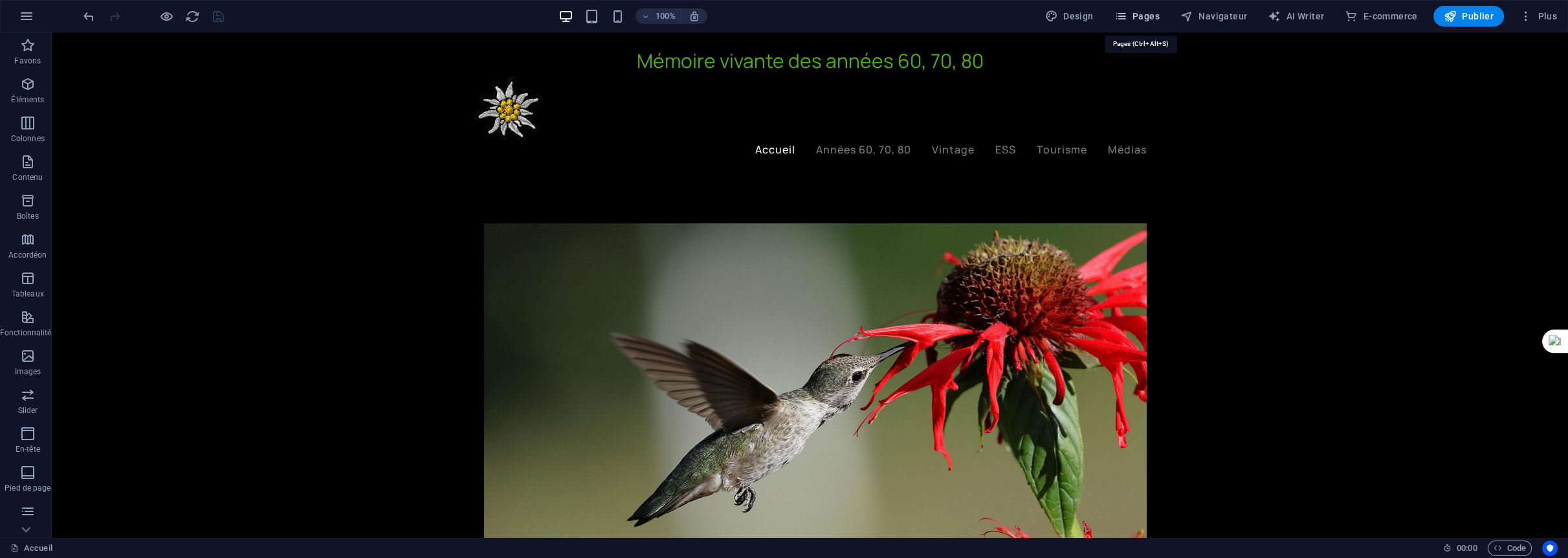
click at [1156, 15] on span "Pages" at bounding box center [1137, 16] width 45 height 13
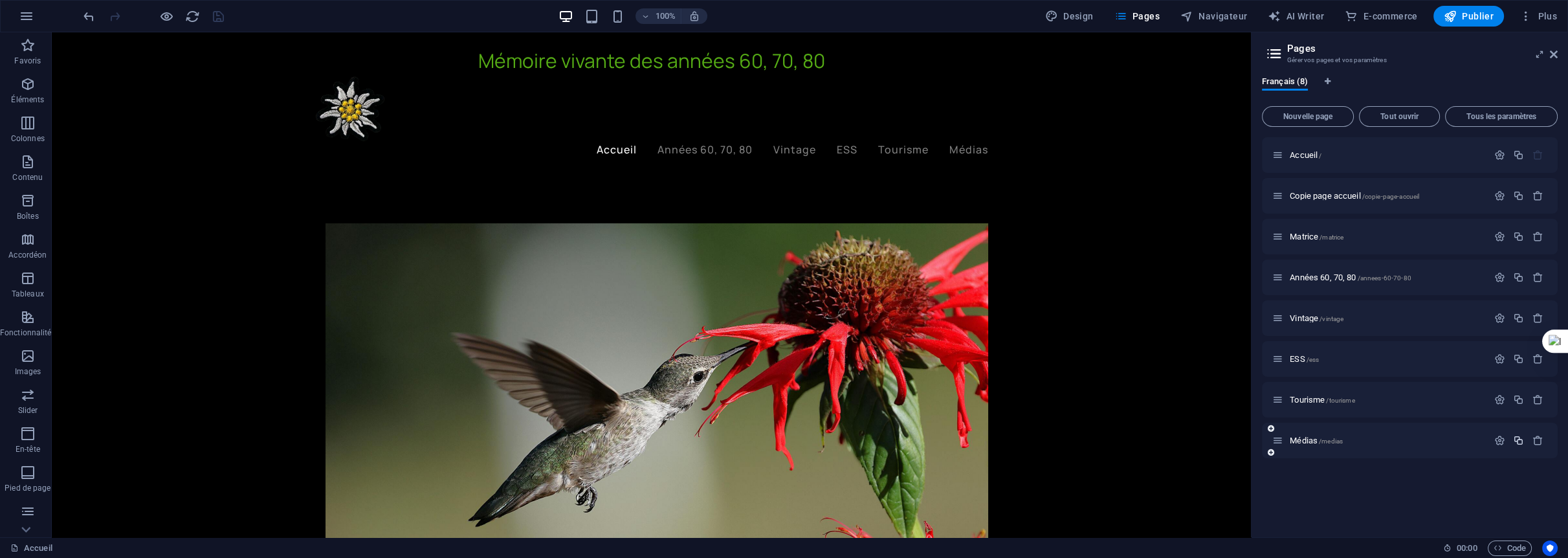
click at [1520, 440] on icon "button" at bounding box center [1518, 440] width 11 height 11
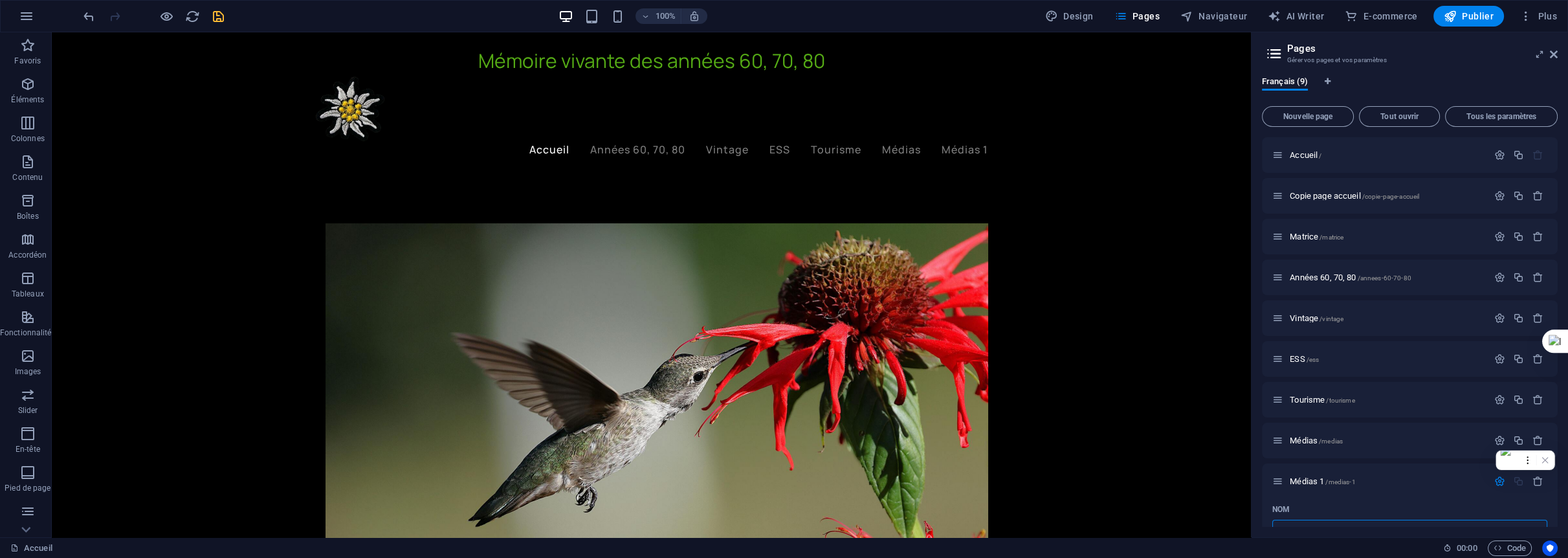
scroll to position [13, 0]
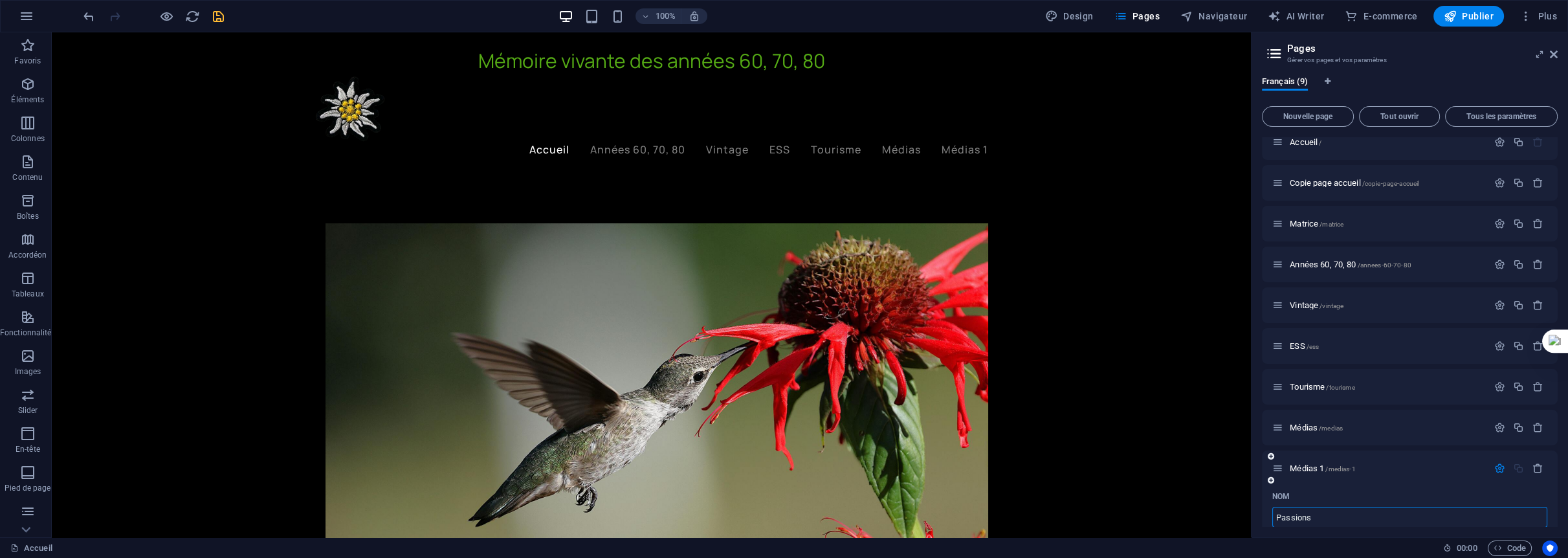
type input "Passions"
type input "/passions"
type input "Passions"
click at [213, 11] on icon "save" at bounding box center [218, 16] width 15 height 15
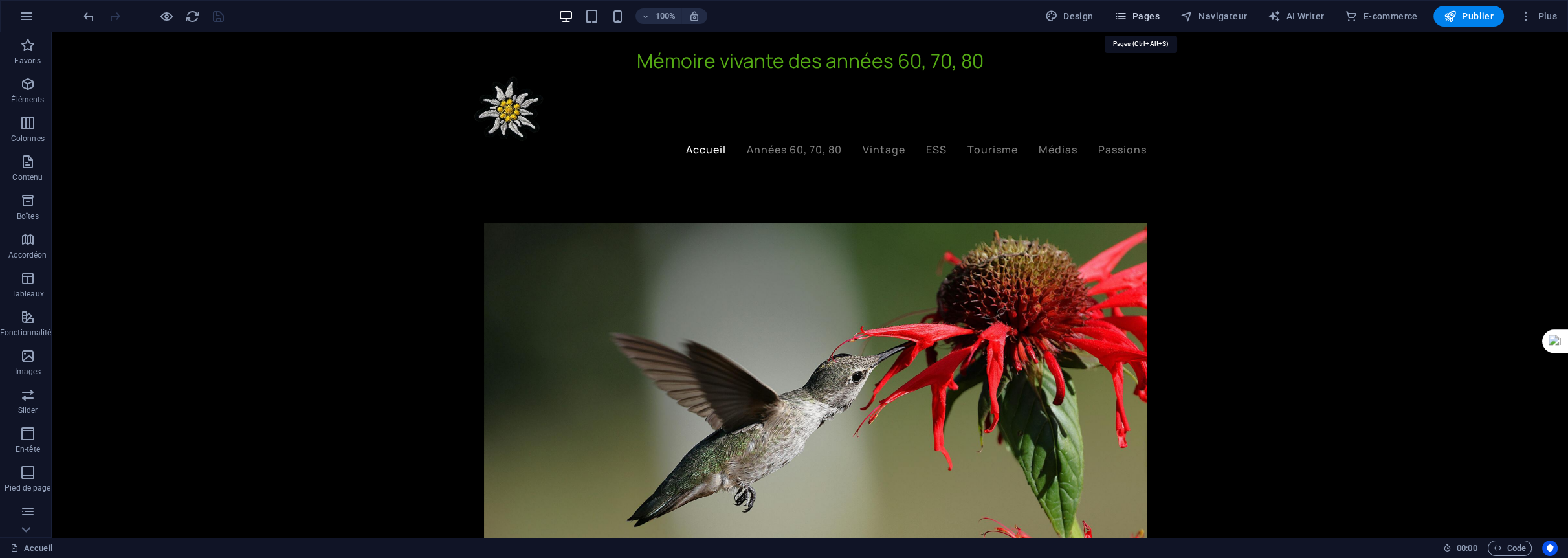
click at [1151, 18] on span "Pages" at bounding box center [1137, 16] width 45 height 13
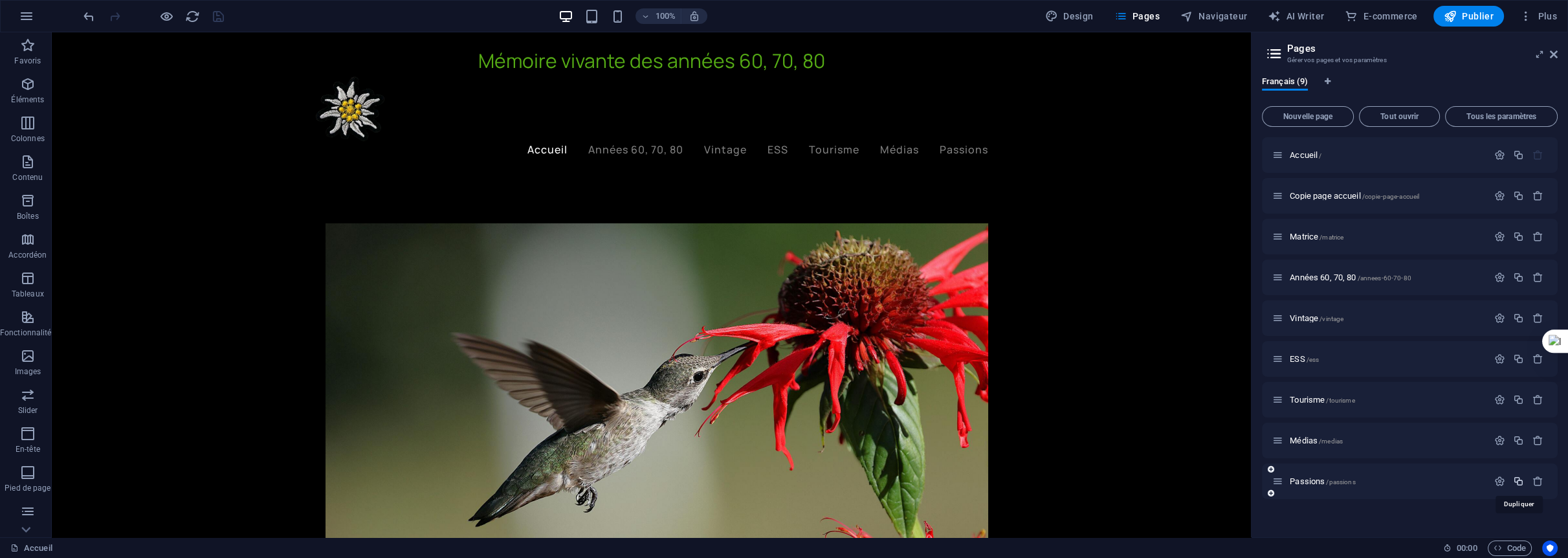
click at [1517, 482] on icon "button" at bounding box center [1518, 481] width 11 height 11
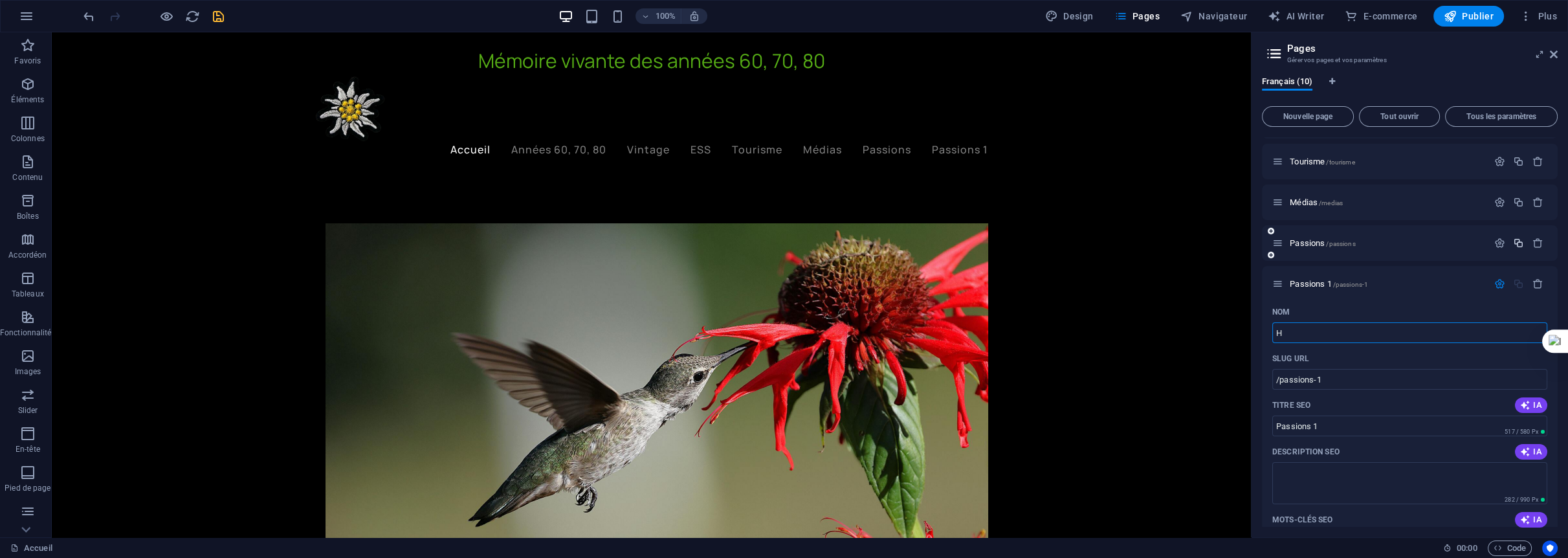
type input "Hi"
type input "/h"
type input "H"
type input "Histo"
type input "/hist"
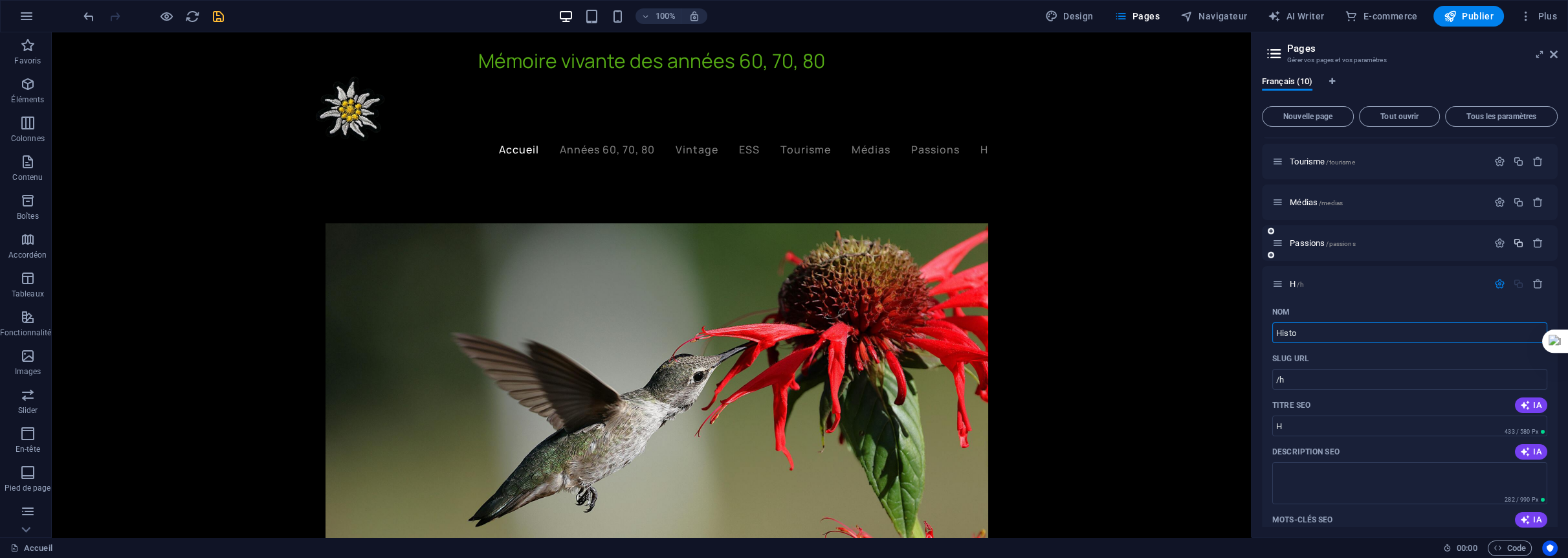
type input "Hist"
type input "Histoire"
type input "/histoire"
type input "Histoire"
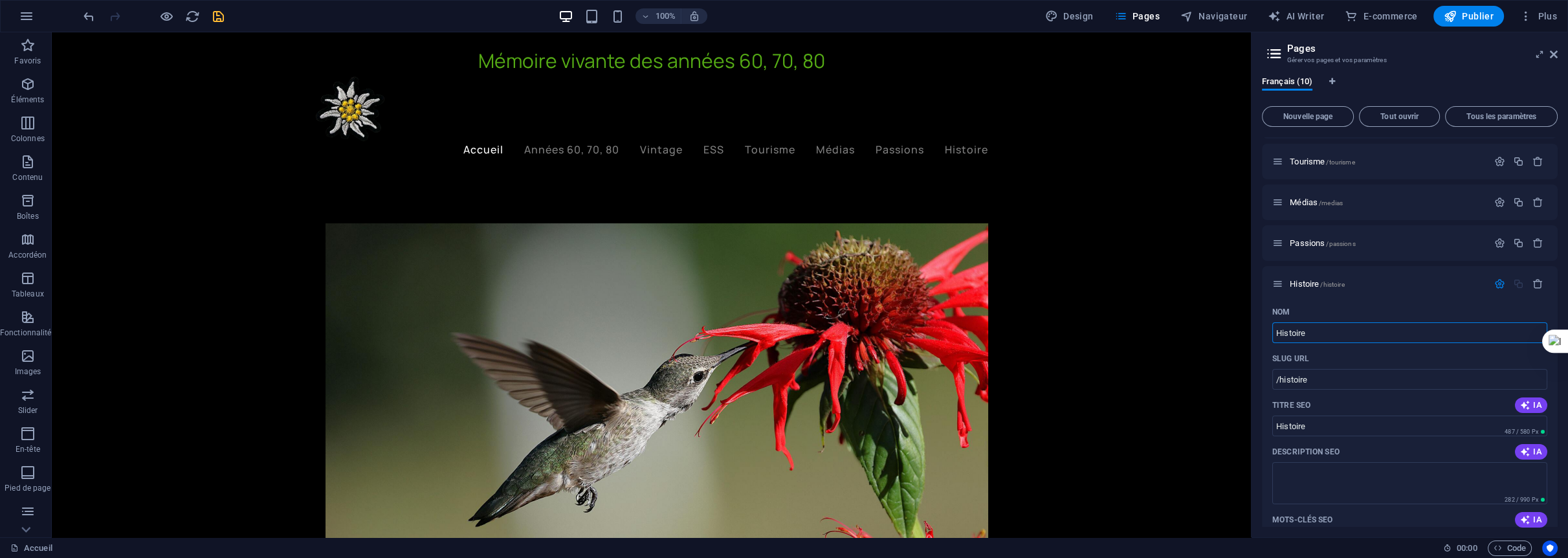
click at [1258, 332] on div "Français (10) Nouvelle page Tout ouvrir Tous les paramètres Accueil / Copie pag…" at bounding box center [1410, 301] width 316 height 471
click at [217, 12] on icon "save" at bounding box center [218, 16] width 15 height 15
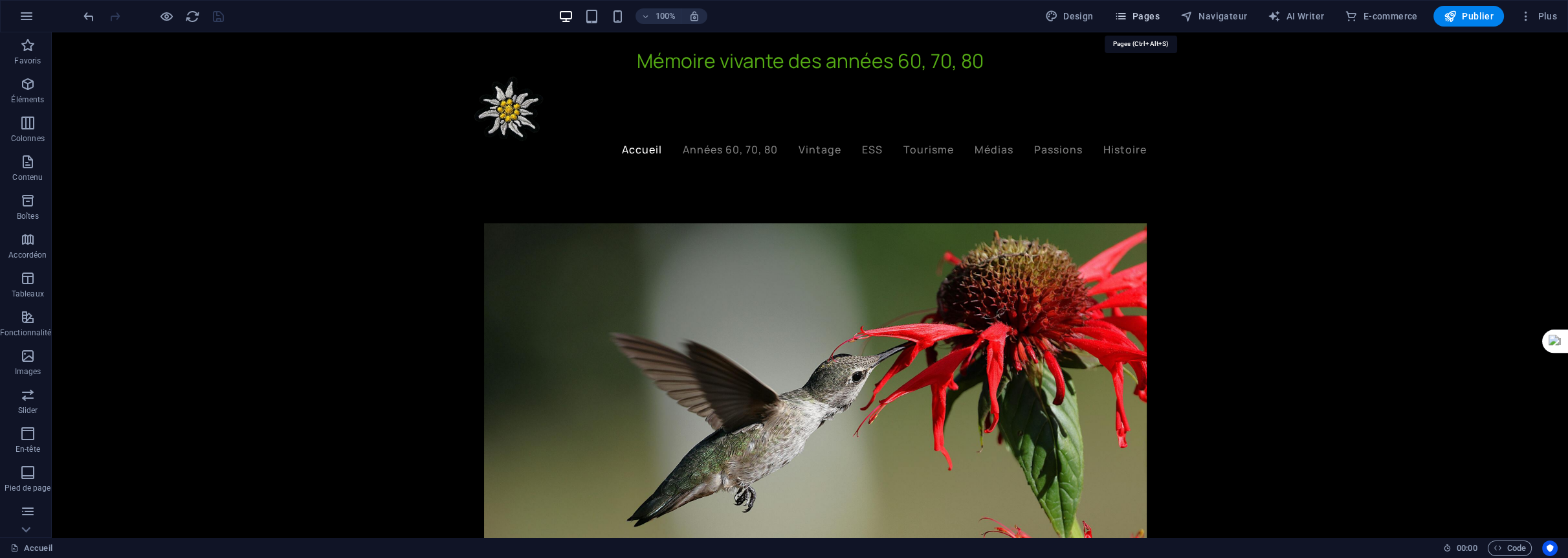
click at [1154, 12] on span "Pages" at bounding box center [1137, 16] width 45 height 13
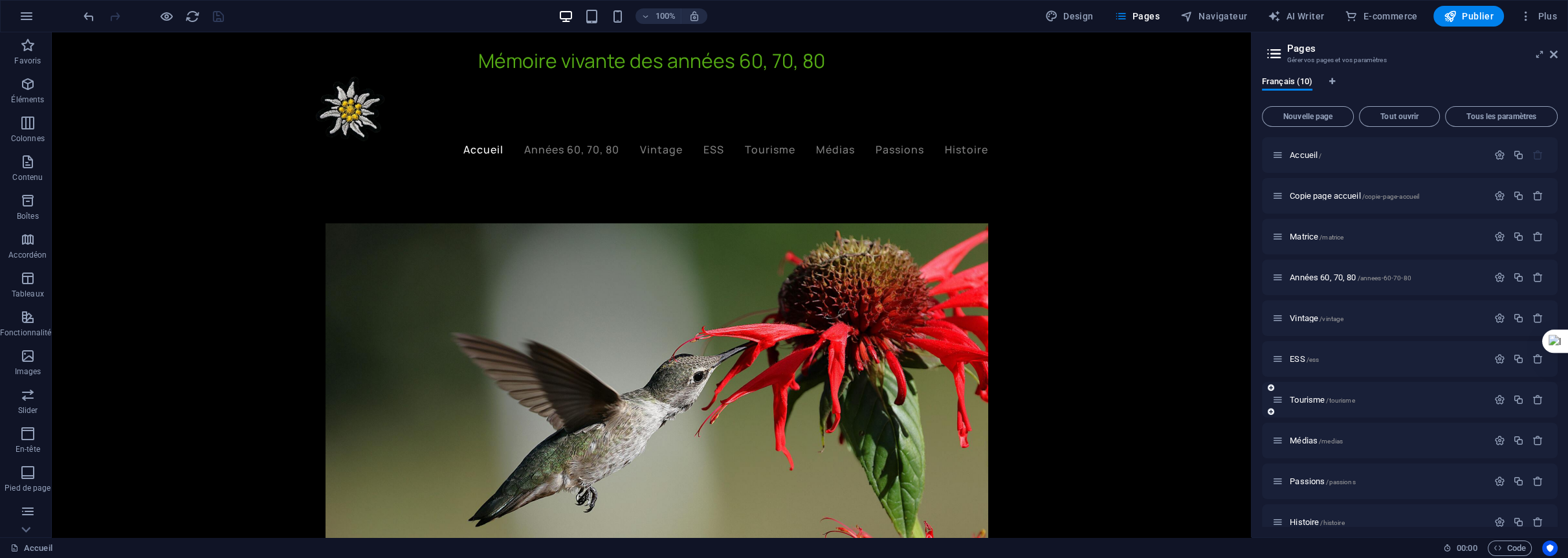
scroll to position [17, 0]
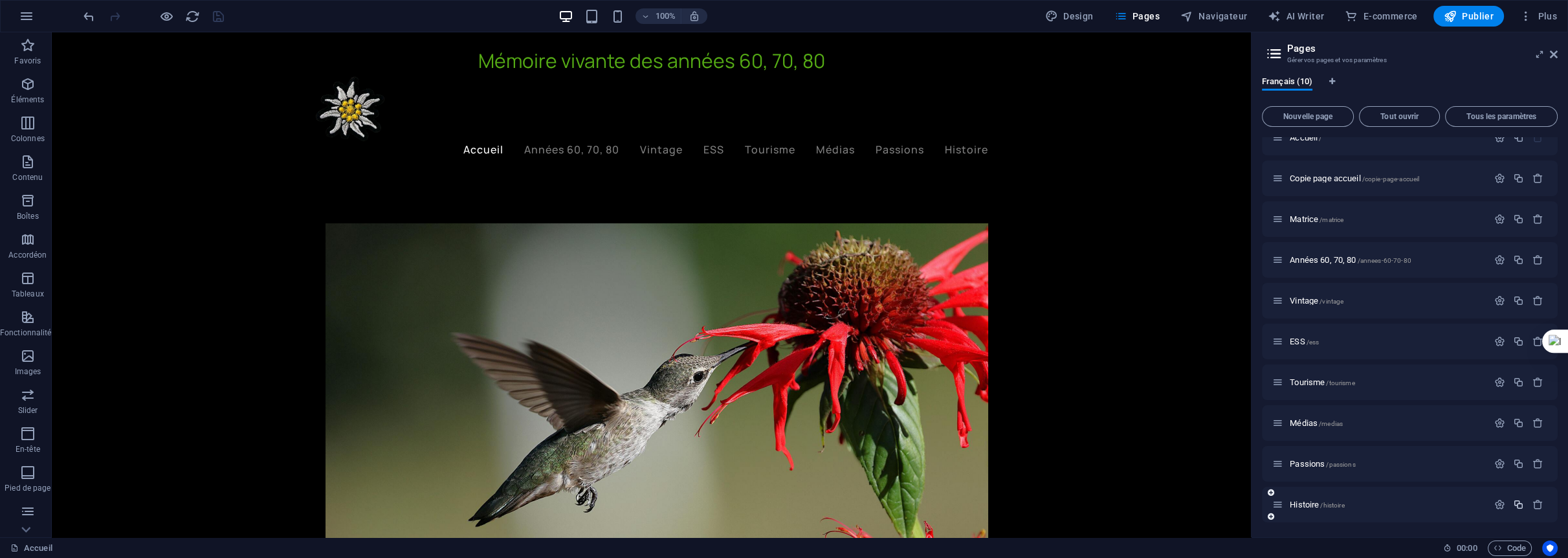
click at [1515, 505] on icon "button" at bounding box center [1518, 504] width 11 height 11
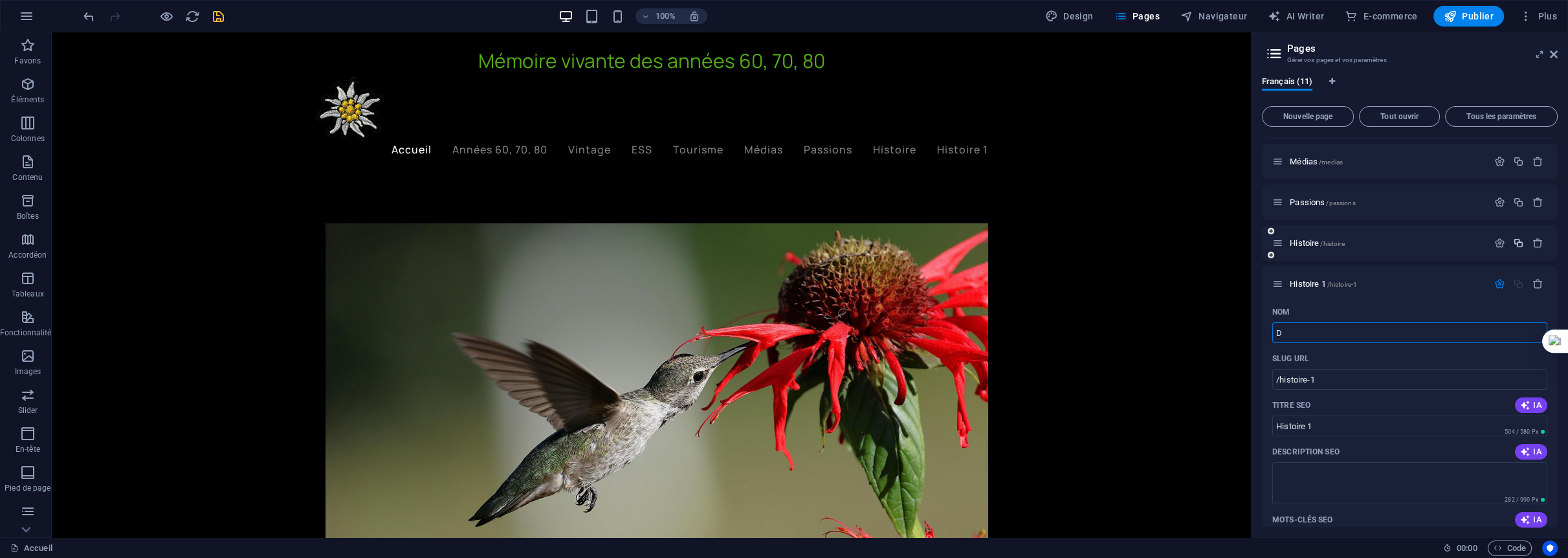
type input "Di"
type input "/d"
type input "D"
type input "Divers"
type input "/divers"
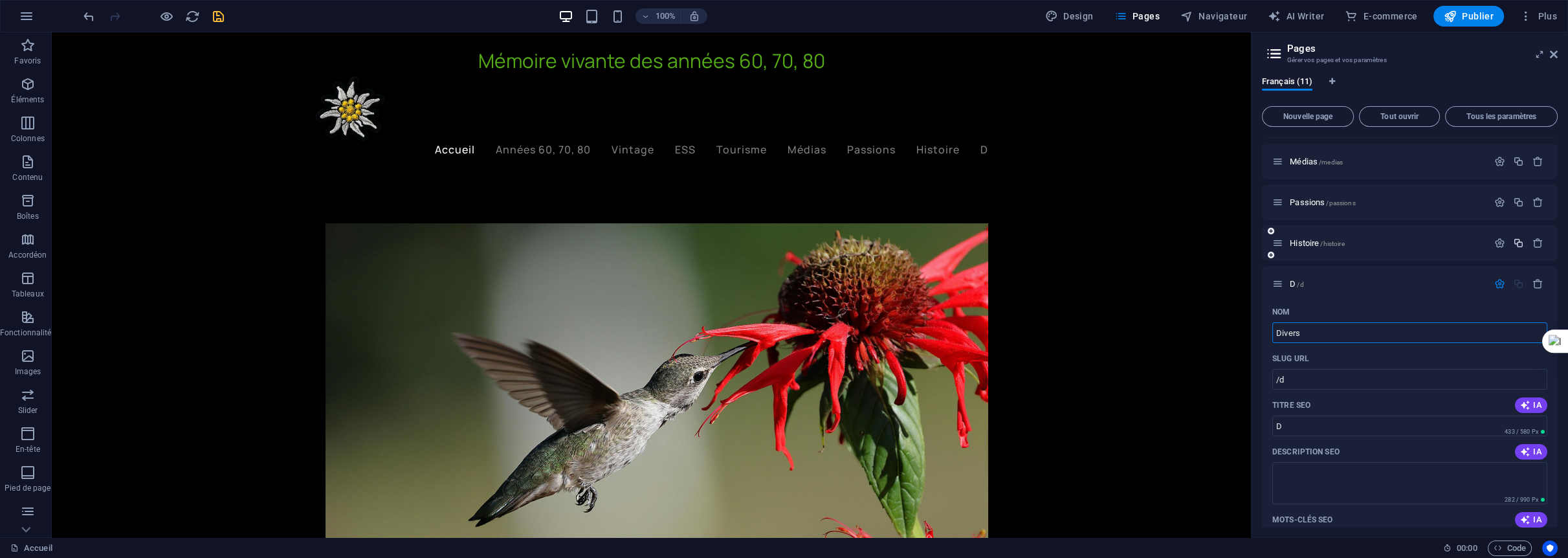
type input "Divers"
click at [1257, 224] on div "Français (11) Nouvelle page Tout ouvrir Tous les paramètres Accueil / Copie pag…" at bounding box center [1410, 301] width 316 height 471
click at [219, 14] on icon "save" at bounding box center [218, 16] width 15 height 15
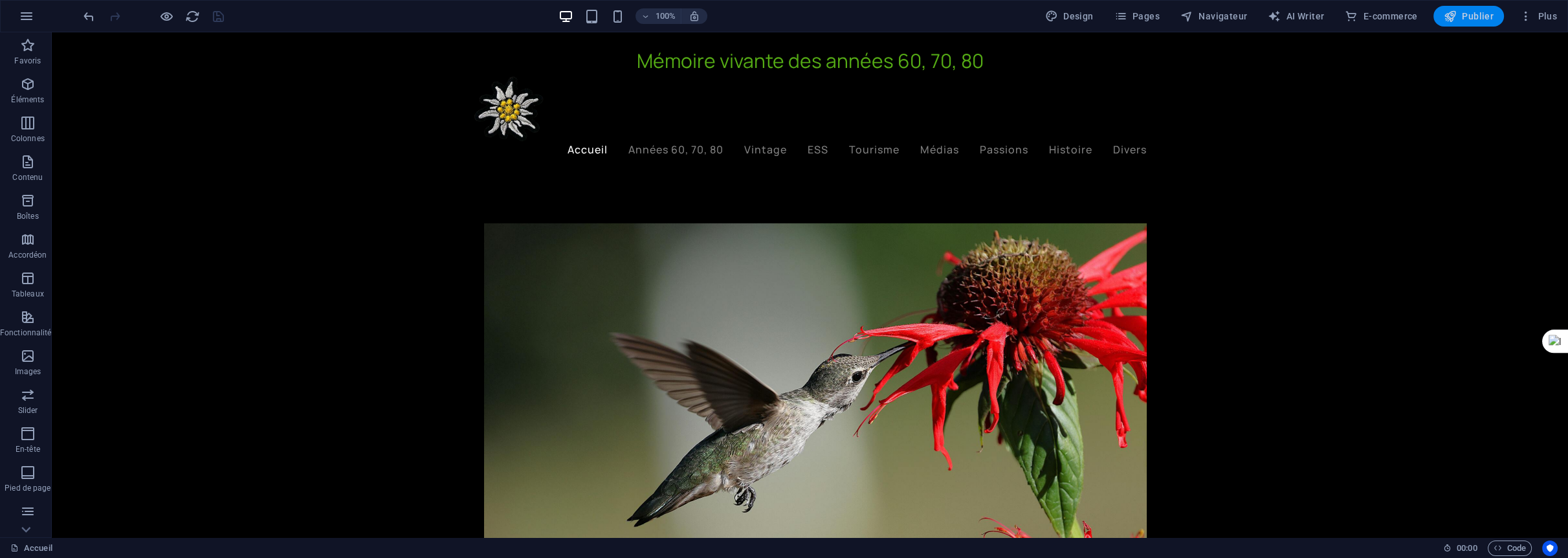
click at [1476, 12] on span "Publier" at bounding box center [1469, 16] width 50 height 13
